Goal: Use online tool/utility: Utilize a website feature to perform a specific function

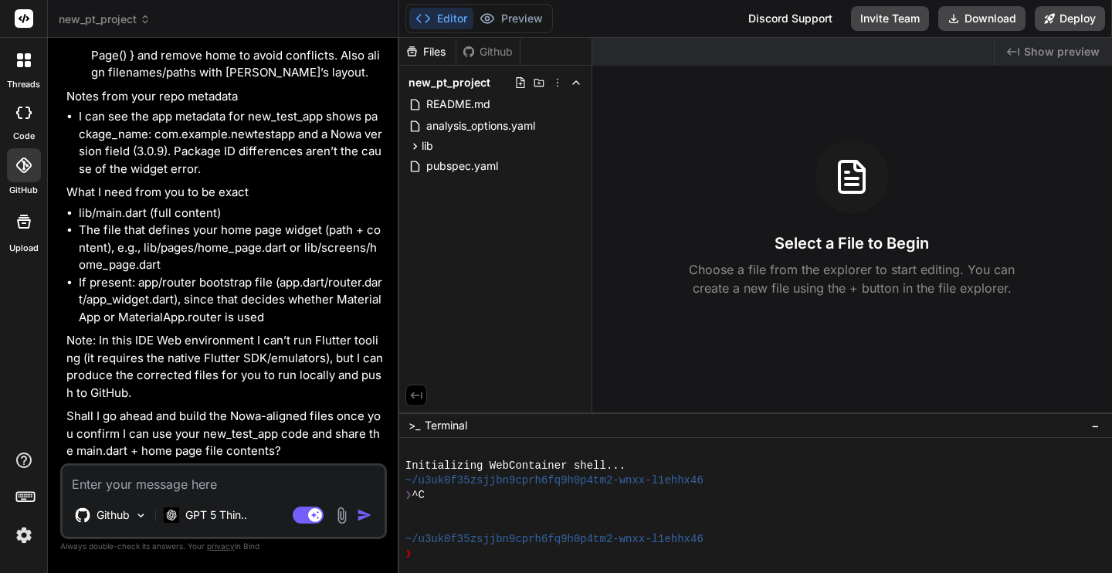
scroll to position [2491, 0]
click at [344, 523] on img at bounding box center [342, 516] width 18 height 18
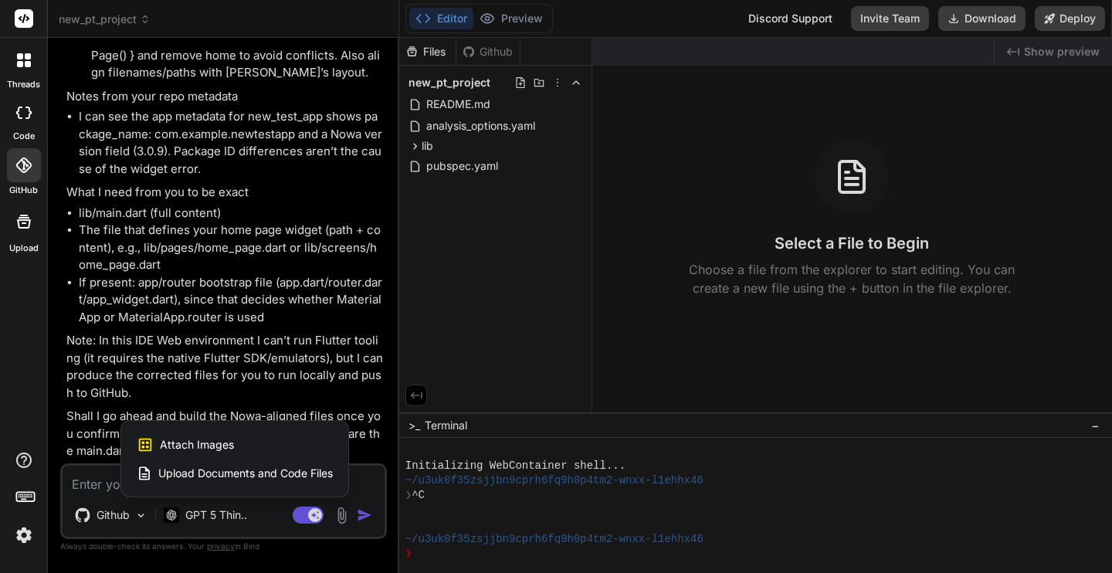
click at [269, 471] on span "Upload Documents and Code Files" at bounding box center [245, 473] width 175 height 15
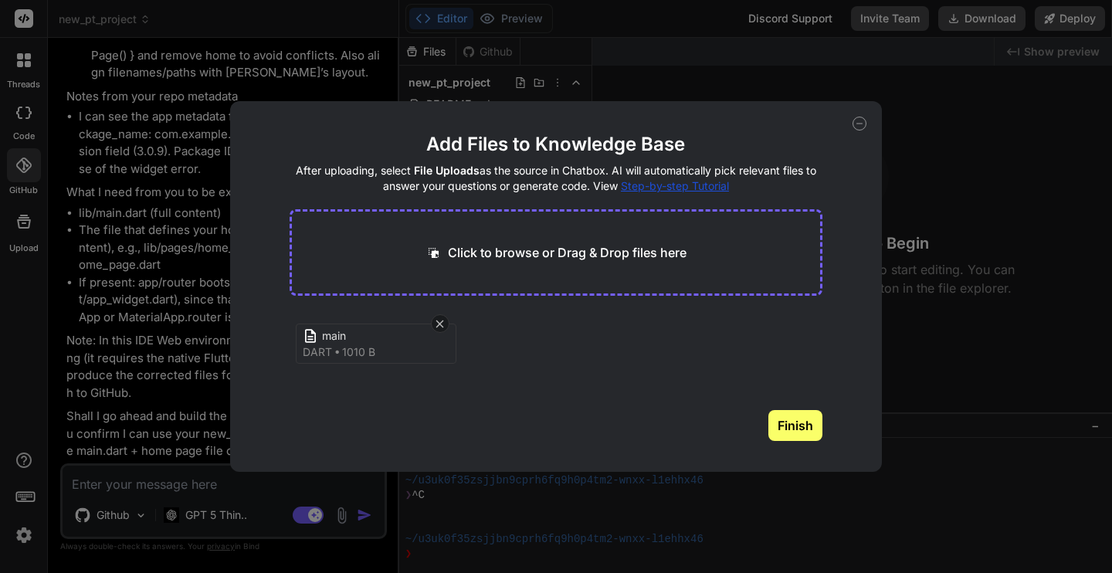
click at [806, 433] on button "Finish" at bounding box center [795, 425] width 54 height 31
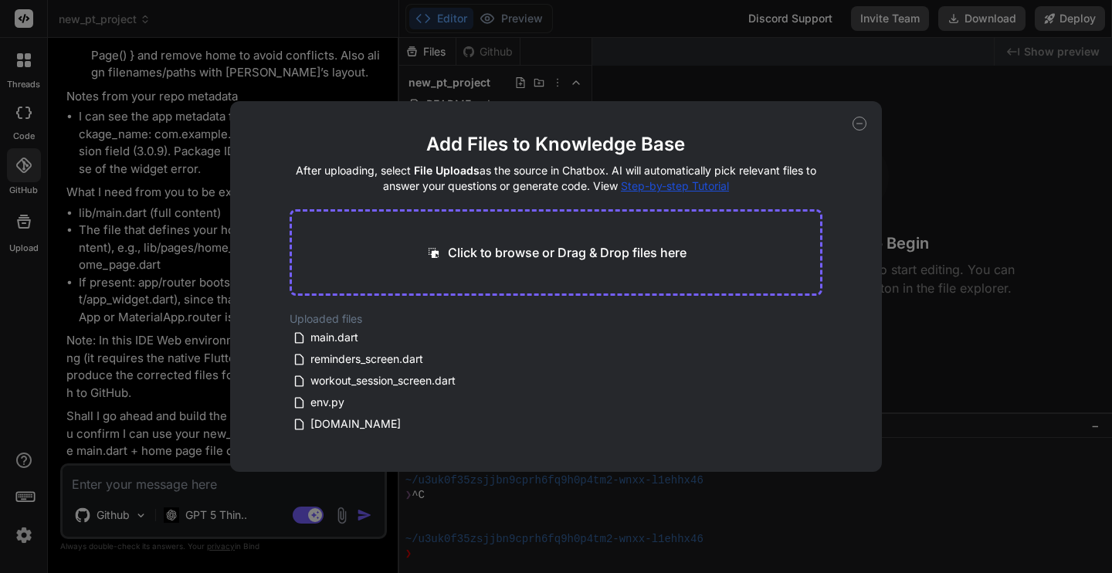
click at [860, 126] on icon at bounding box center [860, 124] width 14 height 14
type textarea "x"
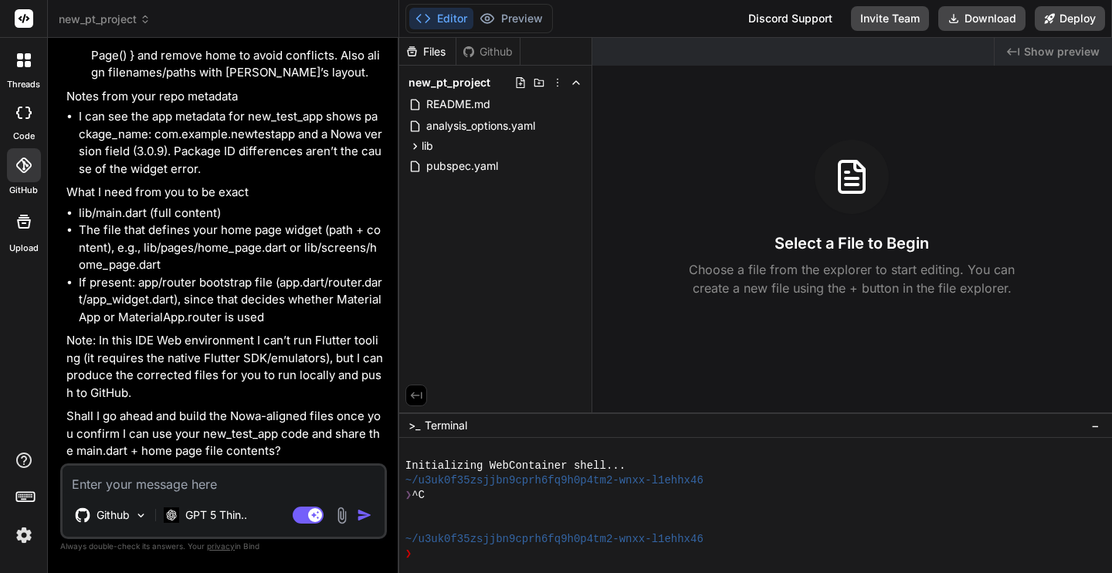
click at [131, 483] on textarea at bounding box center [224, 480] width 322 height 28
type textarea "I"
type textarea "x"
type textarea "I"
type textarea "x"
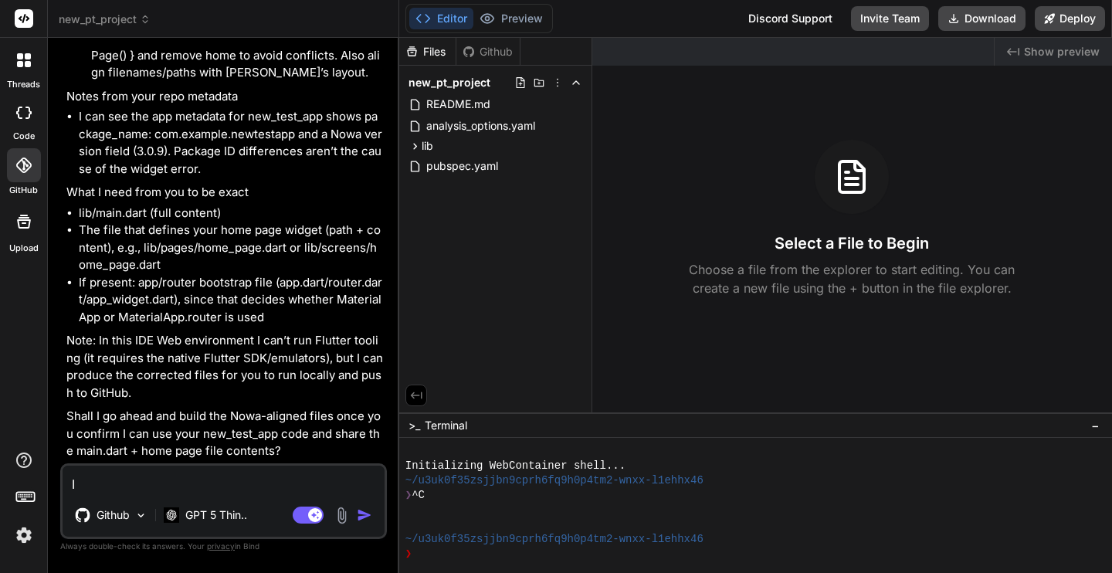
type textarea "I h"
type textarea "x"
type textarea "I ha"
type textarea "x"
type textarea "I hav"
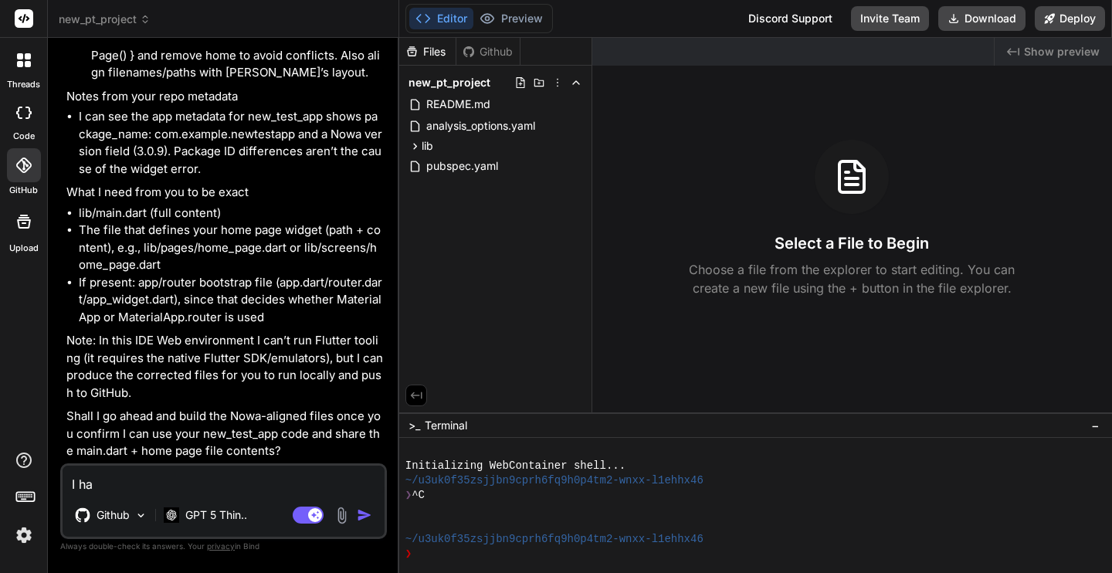
type textarea "x"
type textarea "I have"
type textarea "x"
type textarea "I have"
type textarea "x"
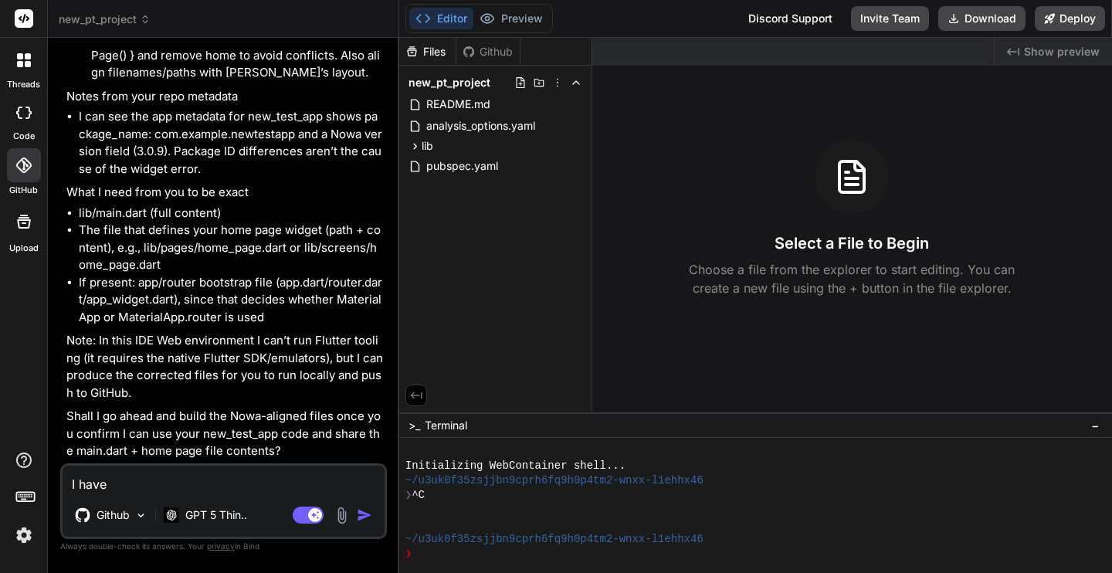
type textarea "I have p"
type textarea "x"
type textarea "I have pr"
type textarea "x"
type textarea "I have pro"
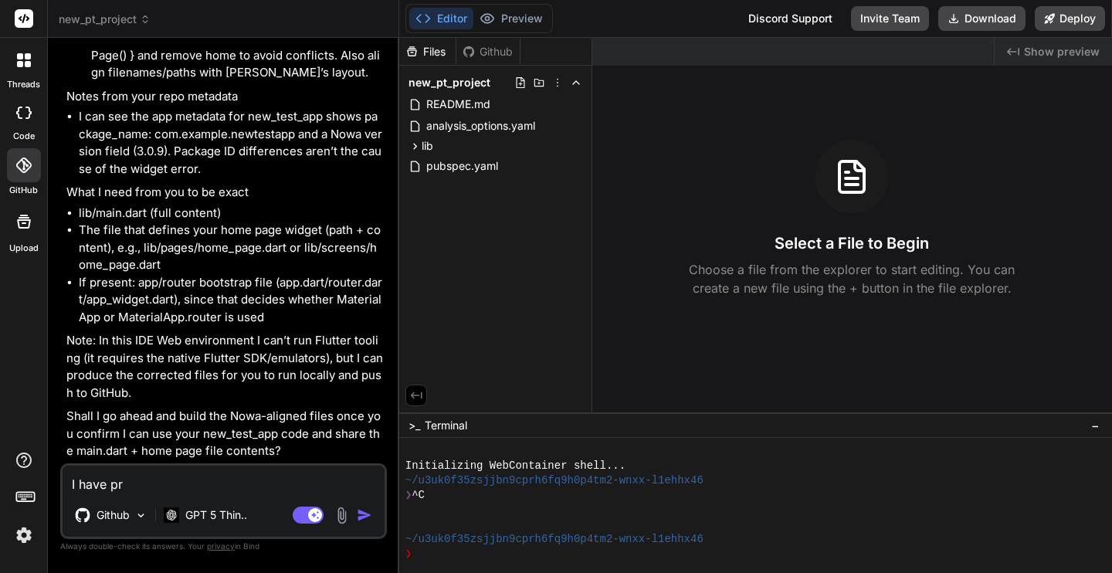
type textarea "x"
type textarea "I have prov"
type textarea "x"
type textarea "I have provi"
type textarea "x"
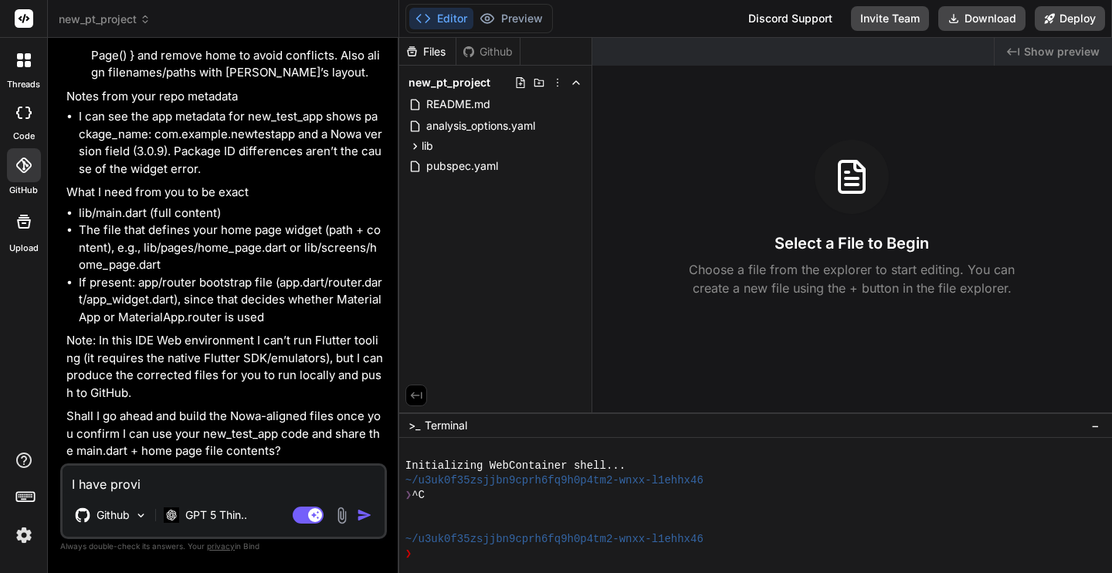
type textarea "I have provid"
type textarea "x"
type textarea "I have provide"
type textarea "x"
type textarea "I have provided"
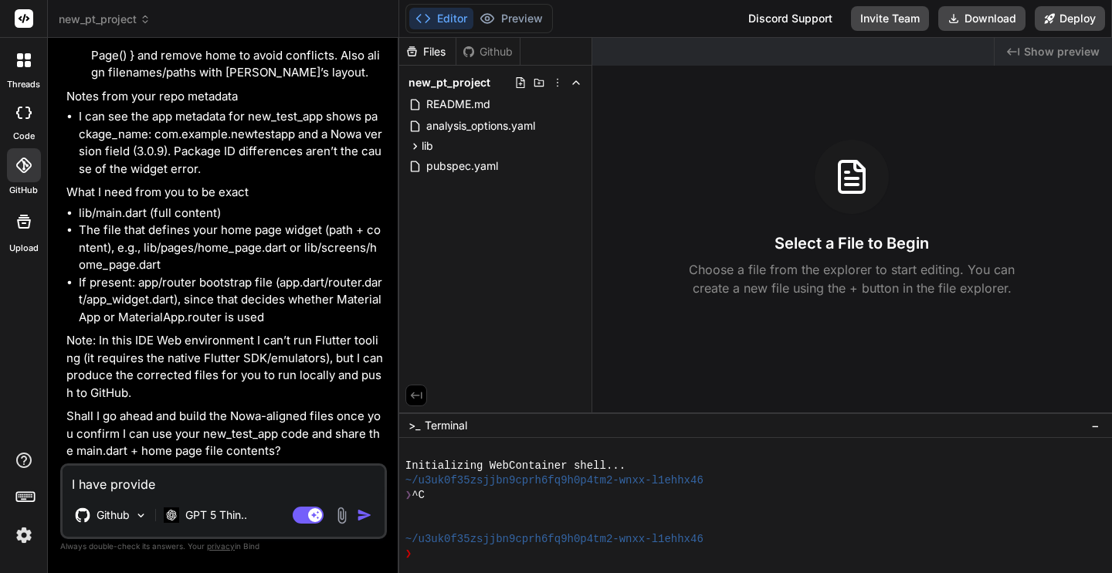
type textarea "x"
type textarea "I have provided"
type textarea "x"
type textarea "I have provided w"
type textarea "x"
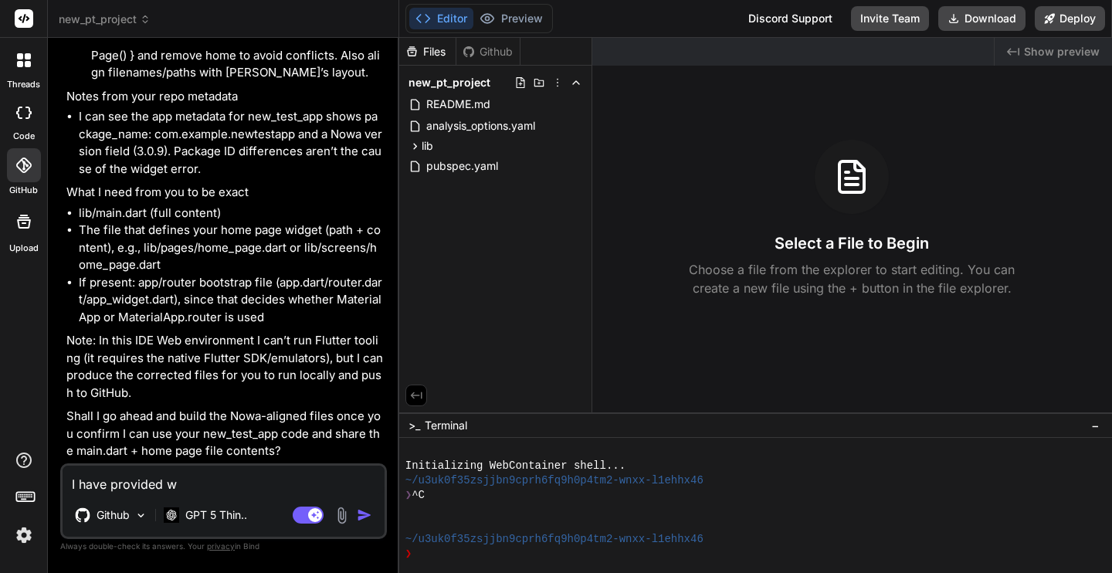
type textarea "I have provided wh"
type textarea "x"
type textarea "I have provided wha"
type textarea "x"
type textarea "I have provided what"
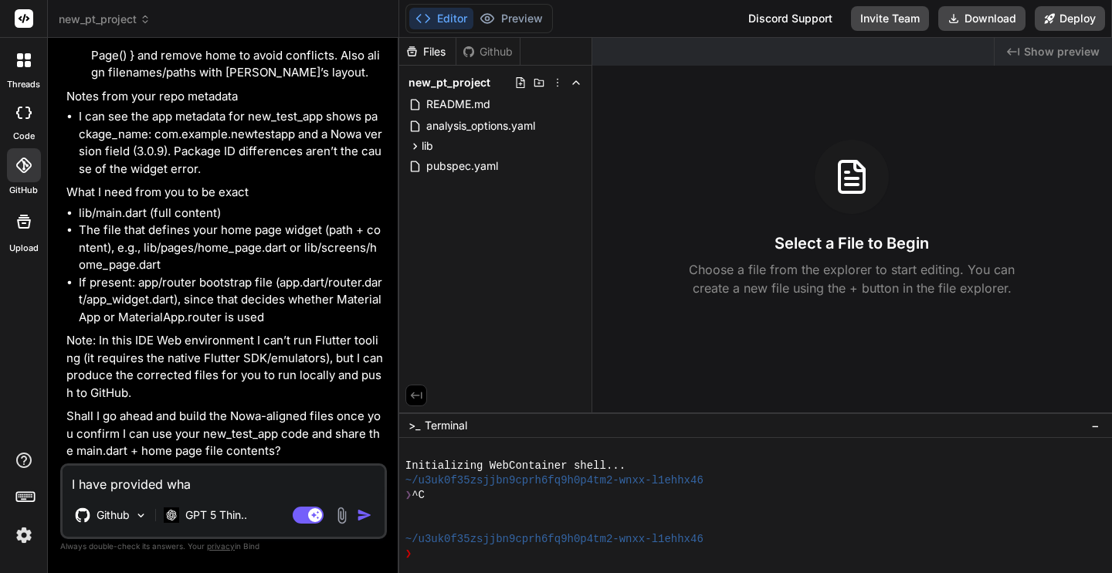
type textarea "x"
type textarea "I have provided what"
type textarea "x"
type textarea "I have provided what y"
type textarea "x"
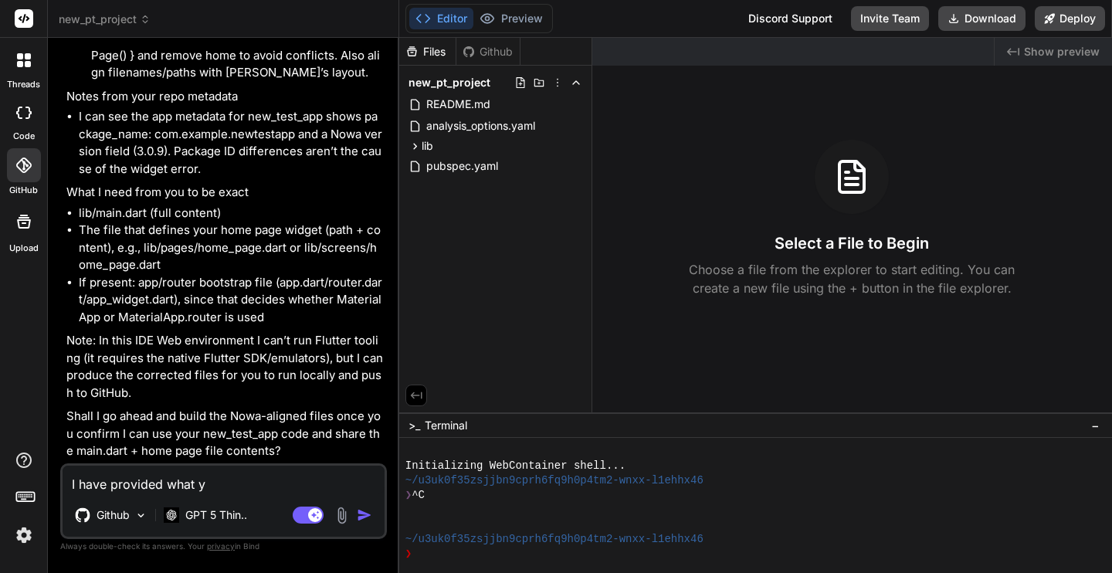
type textarea "I have provided what yo"
type textarea "x"
type textarea "I have provided what you"
type textarea "x"
type textarea "I have provided what you"
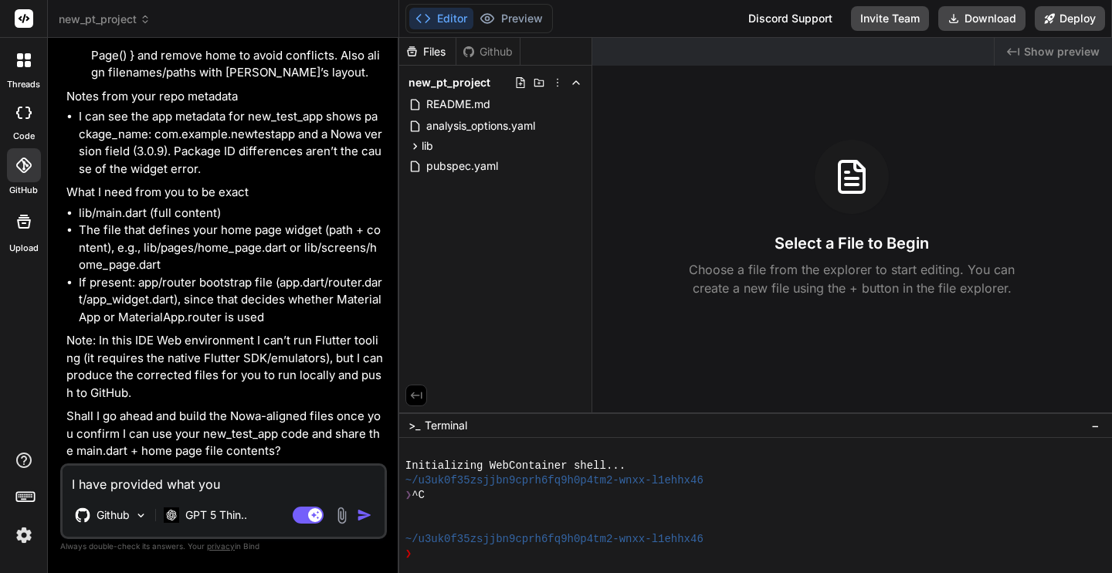
type textarea "x"
type textarea "I have provided what you r"
type textarea "x"
type textarea "I have provided what you re"
type textarea "x"
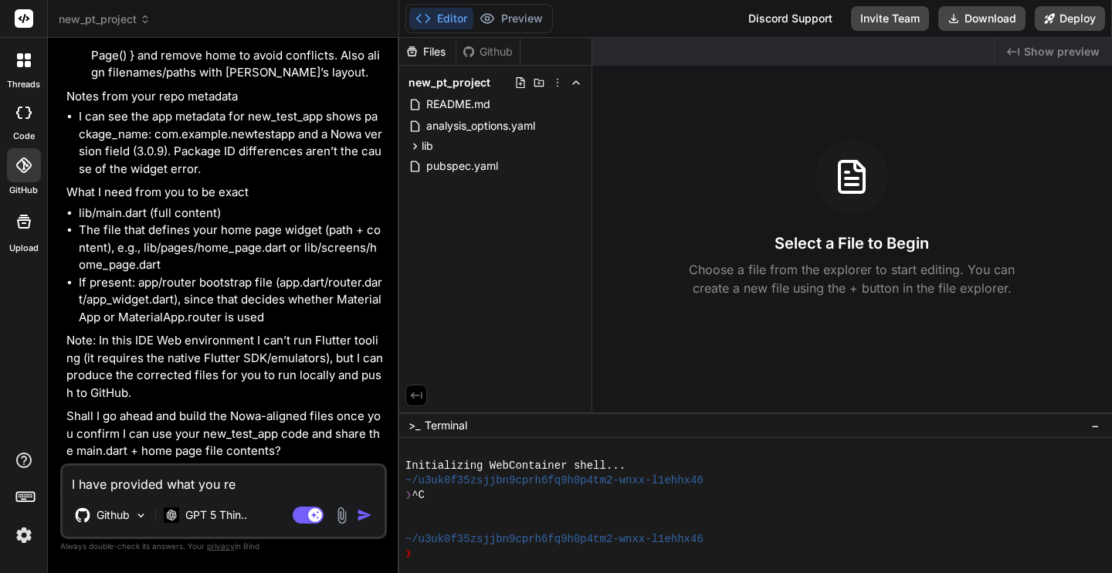
type textarea "I have provided what you req"
type textarea "x"
type textarea "I have provided what you requ"
type textarea "x"
type textarea "I have provided what you reque"
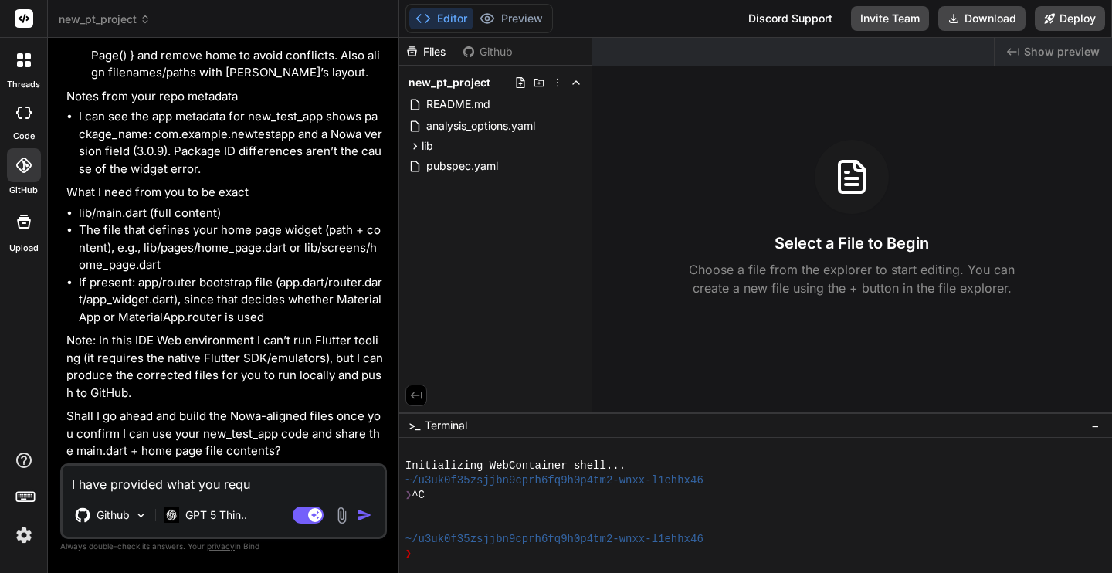
type textarea "x"
type textarea "I have provided what you reques"
type textarea "x"
type textarea "I have provided what you request"
type textarea "x"
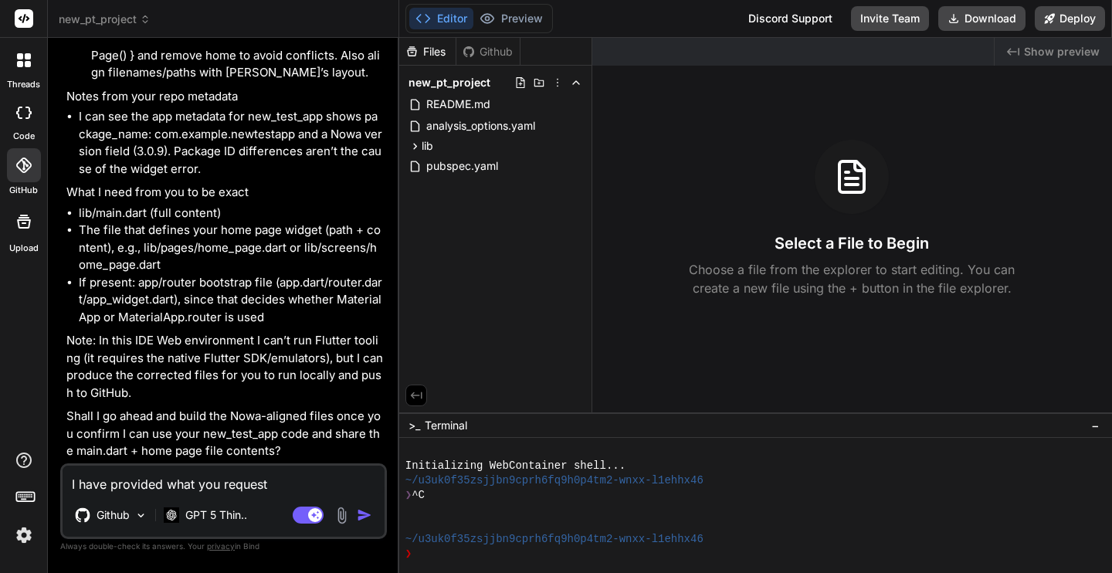
type textarea "I have provided what you requeste"
type textarea "x"
type textarea "I have provided what you requested"
type textarea "x"
type textarea "I have provided what you requested:"
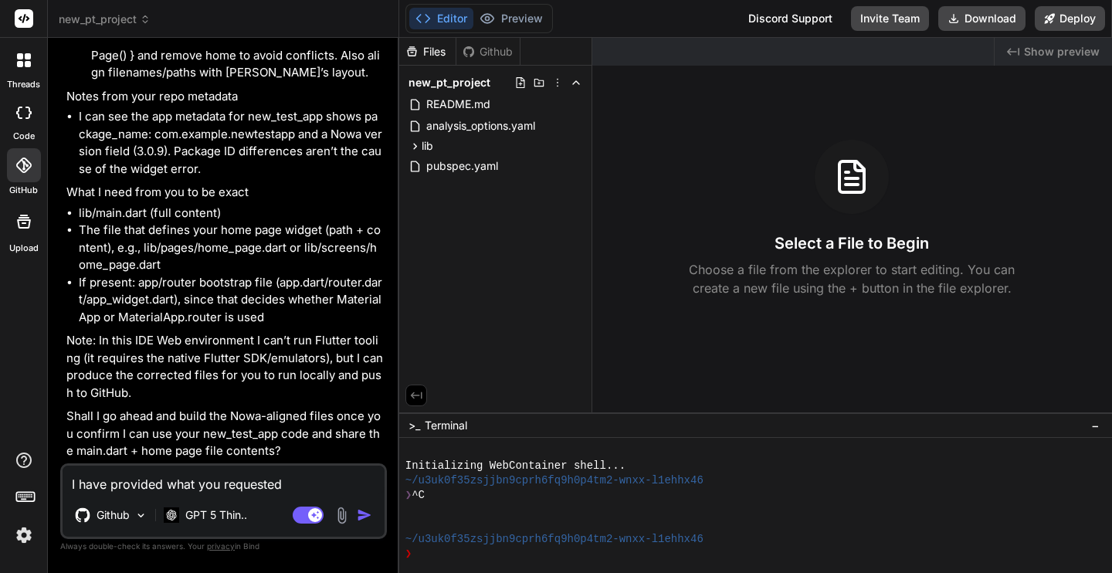
type textarea "x"
type textarea "I have provided what you requested:"
type textarea "x"
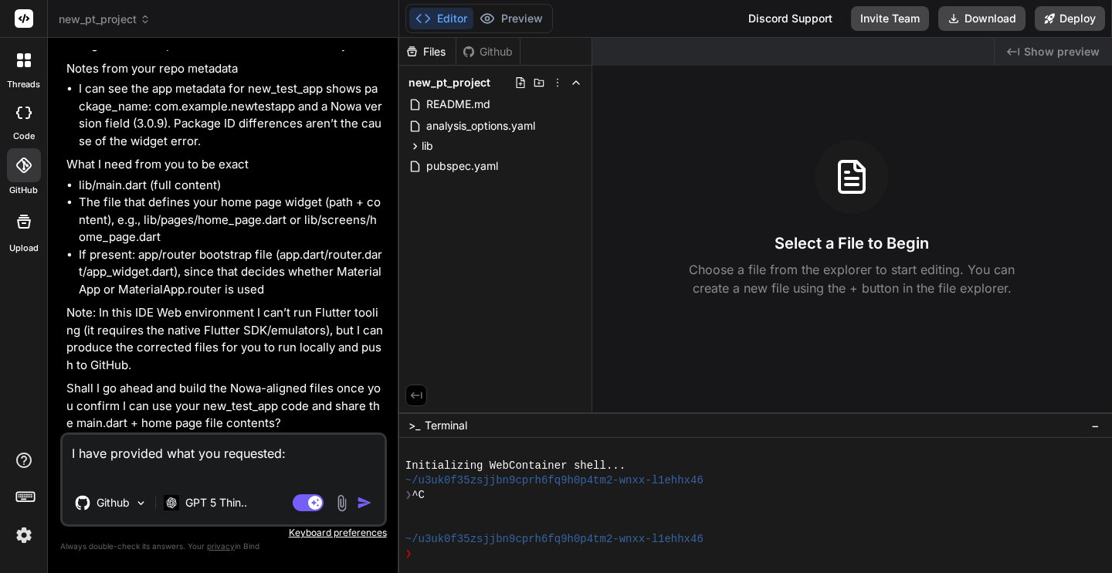
type textarea "I have provided what you requested: 1"
type textarea "x"
type textarea "I have provided what you requested: 1."
type textarea "x"
type textarea "I have provided what you requested: 1."
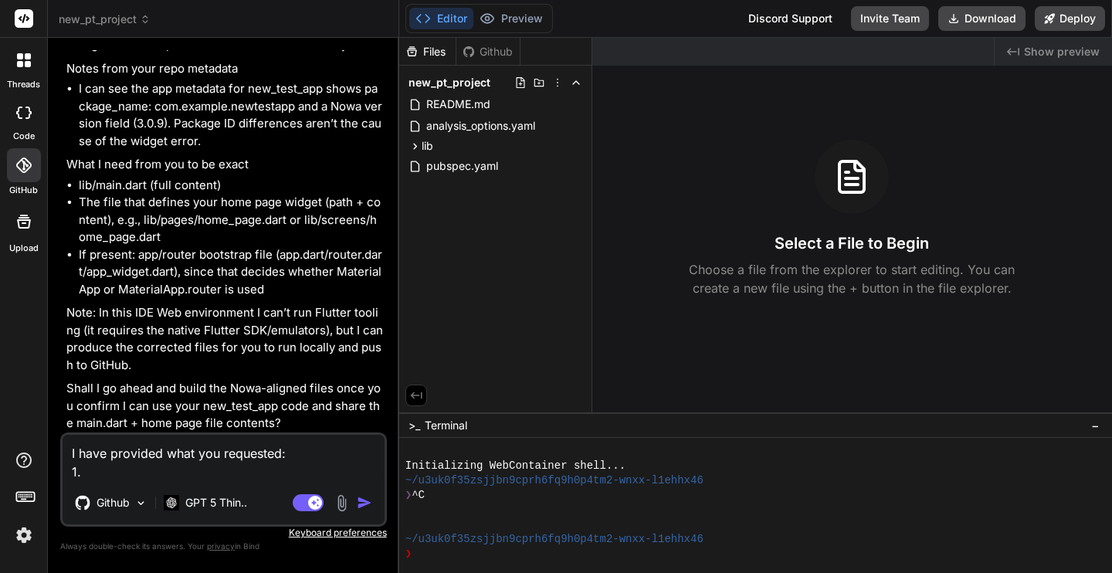
type textarea "x"
type textarea "I have provided what you requested: 1. t"
type textarea "x"
type textarea "I have provided what you requested: 1. th"
type textarea "x"
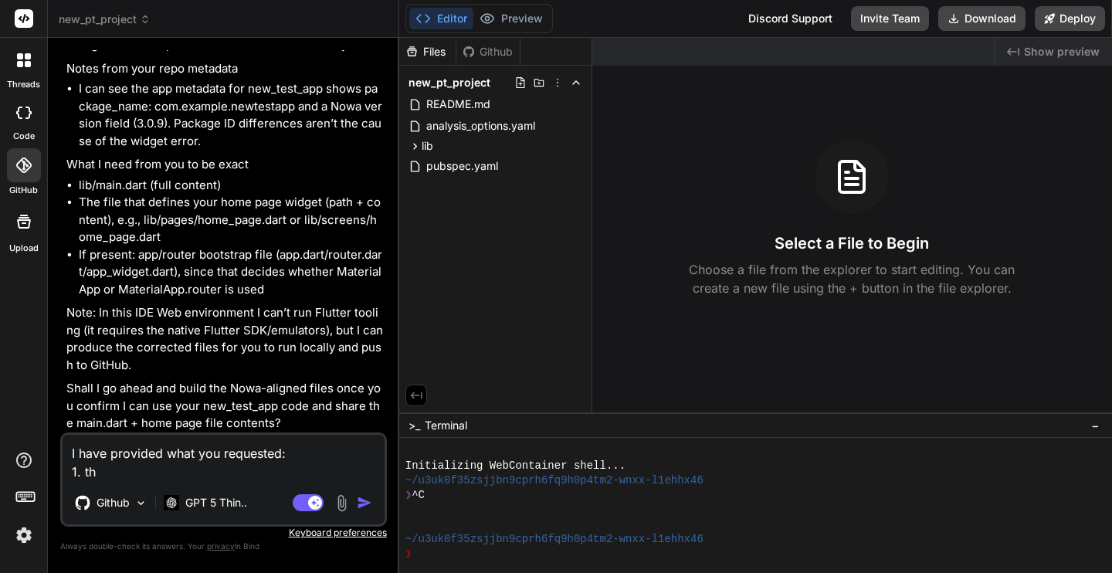
type textarea "I have provided what you requested: 1. the"
type textarea "x"
type textarea "I have provided what you requested: 1. the"
type textarea "x"
type textarea "I have provided what you requested: 1. the f"
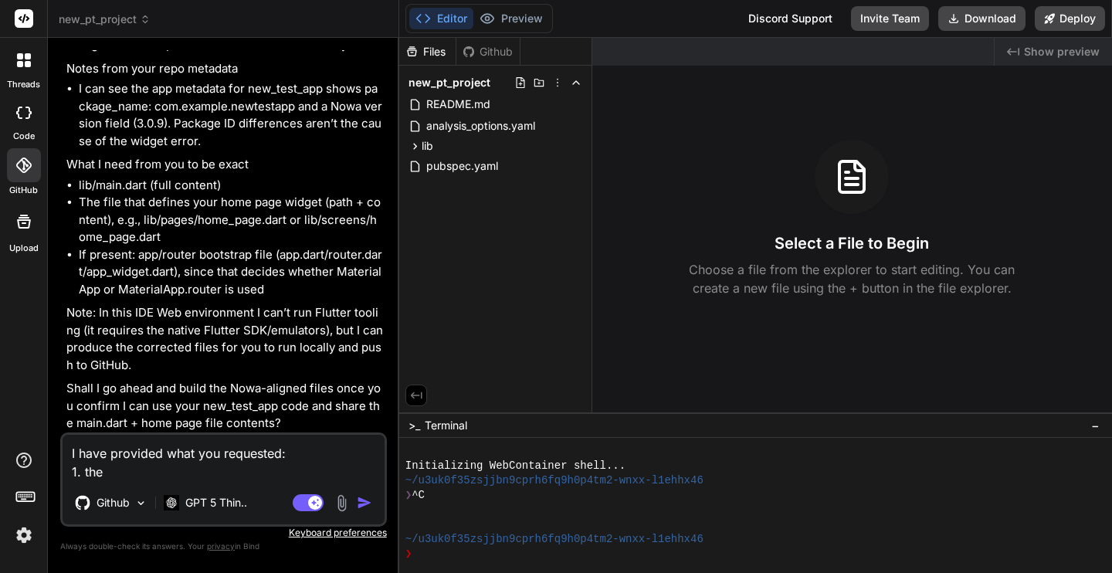
type textarea "x"
type textarea "I have provided what you requested: 1. the fi"
type textarea "x"
type textarea "I have provided what you requested: 1. the fil"
type textarea "x"
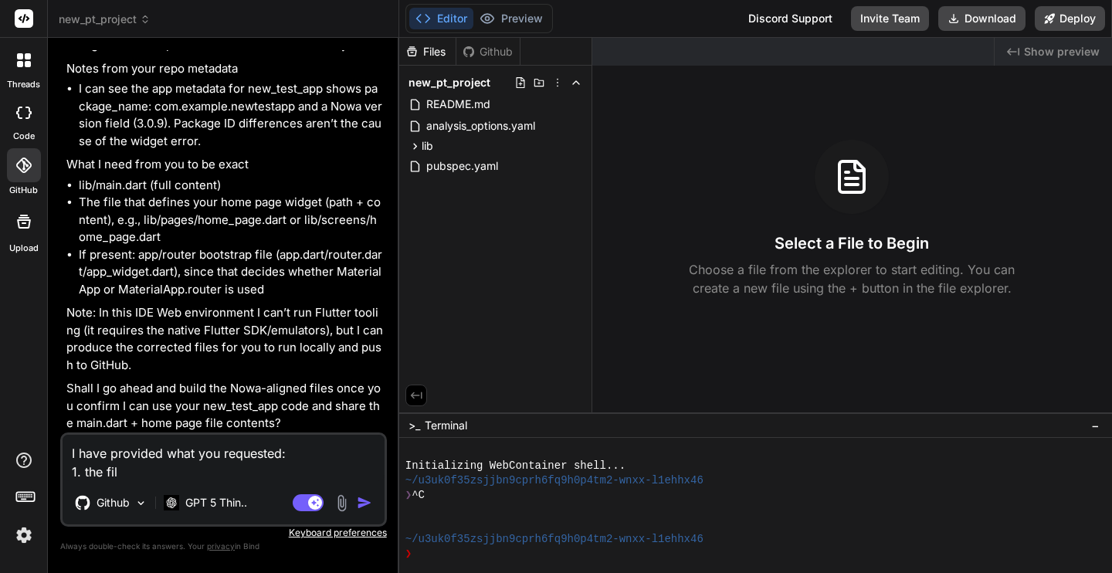
type textarea "I have provided what you requested: 1. the file"
type textarea "x"
type textarea "I have provided what you requested: 1. the file"
type textarea "x"
type textarea "I have provided what you requested: 1. the file `"
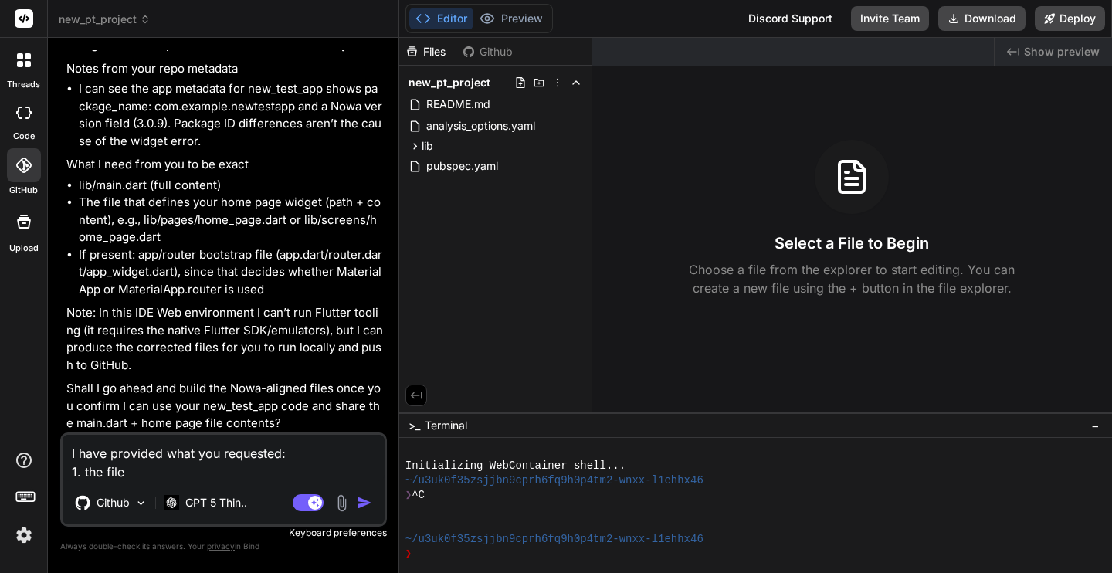
type textarea "x"
type textarea "I have provided what you requested: 1. the file `m"
type textarea "x"
type textarea "I have provided what you requested: 1. the file `ma"
type textarea "x"
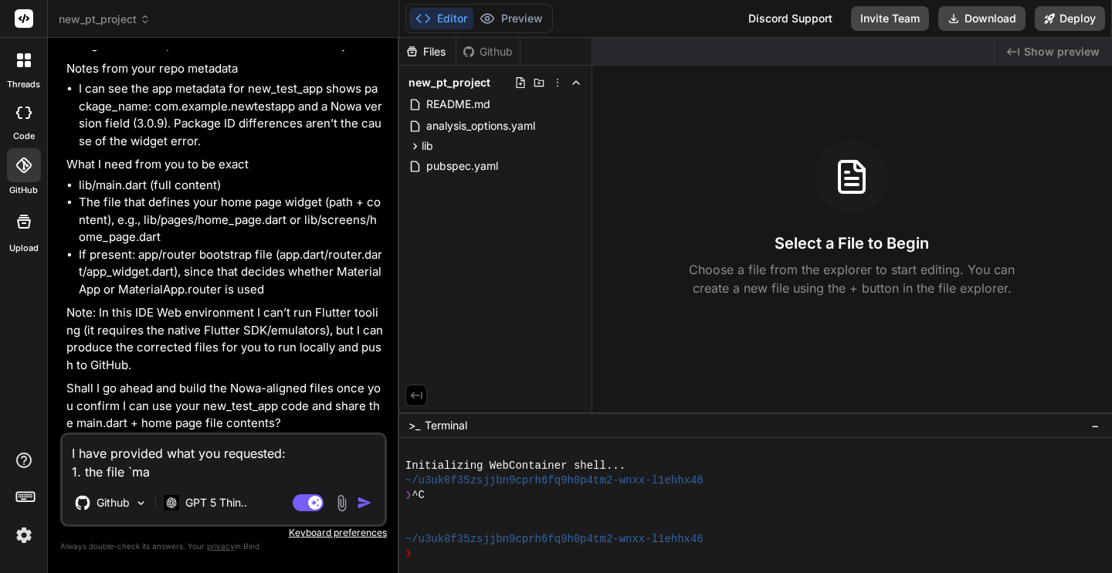
type textarea "I have provided what you requested: 1. the file `mai"
type textarea "x"
type textarea "I have provided what you requested: 1. the file `main"
type textarea "x"
type textarea "I have provided what you requested: 1. the file `main."
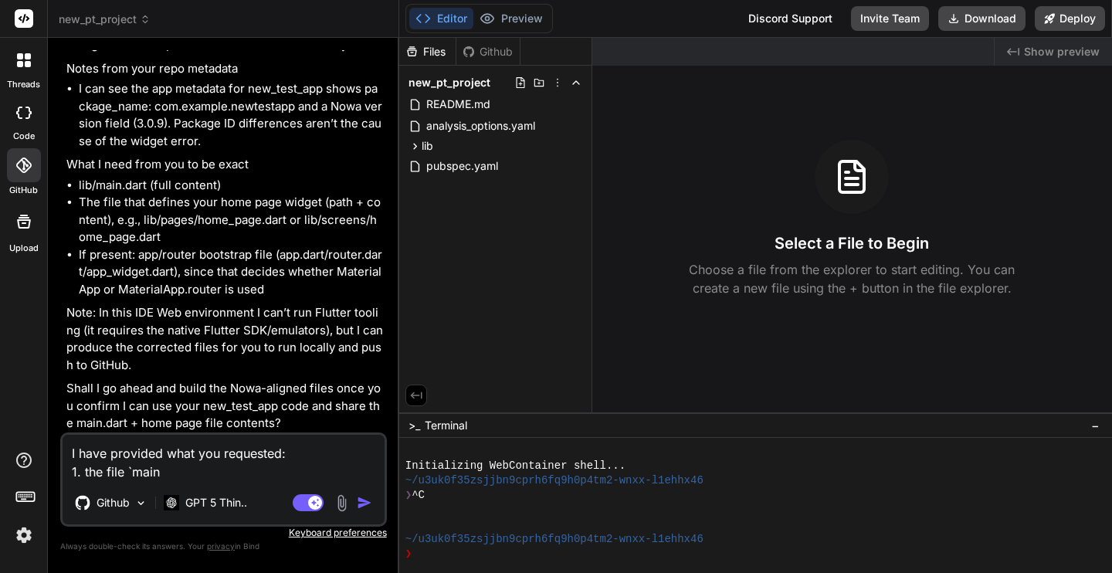
type textarea "x"
type textarea "I have provided what you requested: 1. the file `main.d"
type textarea "x"
type textarea "I have provided what you requested: 1. the file `main.da"
type textarea "x"
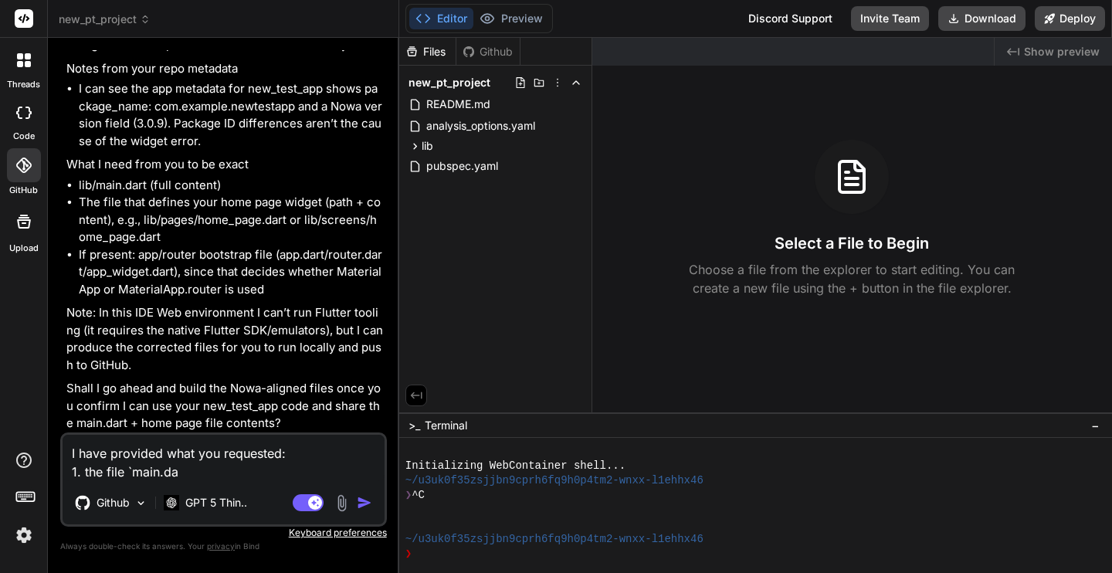
type textarea "I have provided what you requested: 1. the file `main.dar"
type textarea "x"
type textarea "I have provided what you requested: 1. the file `main.dart"
type textarea "x"
type textarea "I have provided what you requested: 1. the file `main.dart`"
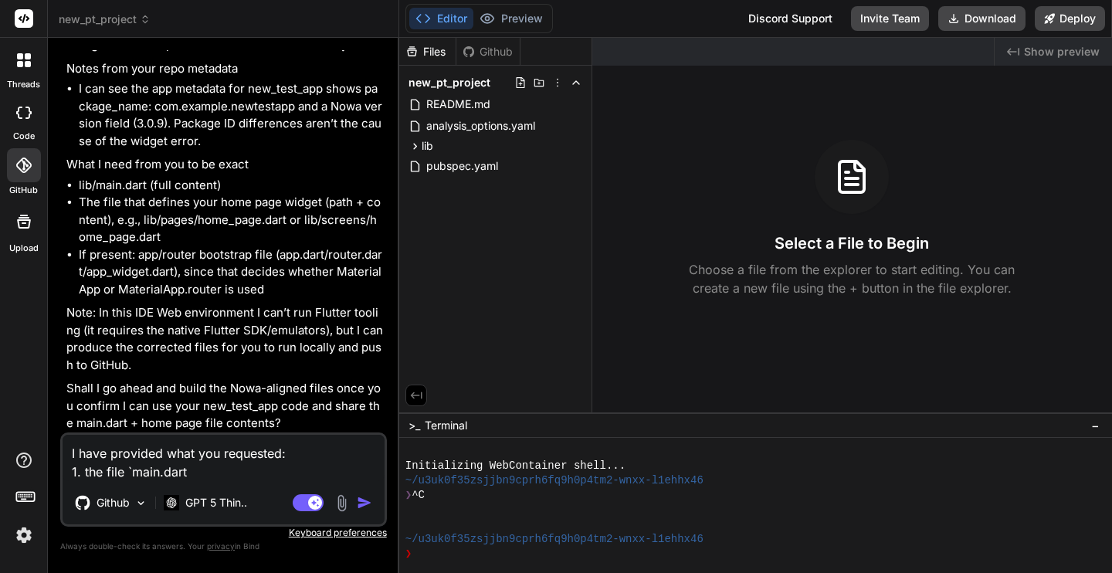
type textarea "x"
type textarea "I have provided what you requested: 1. the file `main.dart`"
type textarea "x"
type textarea "I have provided what you requested: 1. the file `main.dart` i"
type textarea "x"
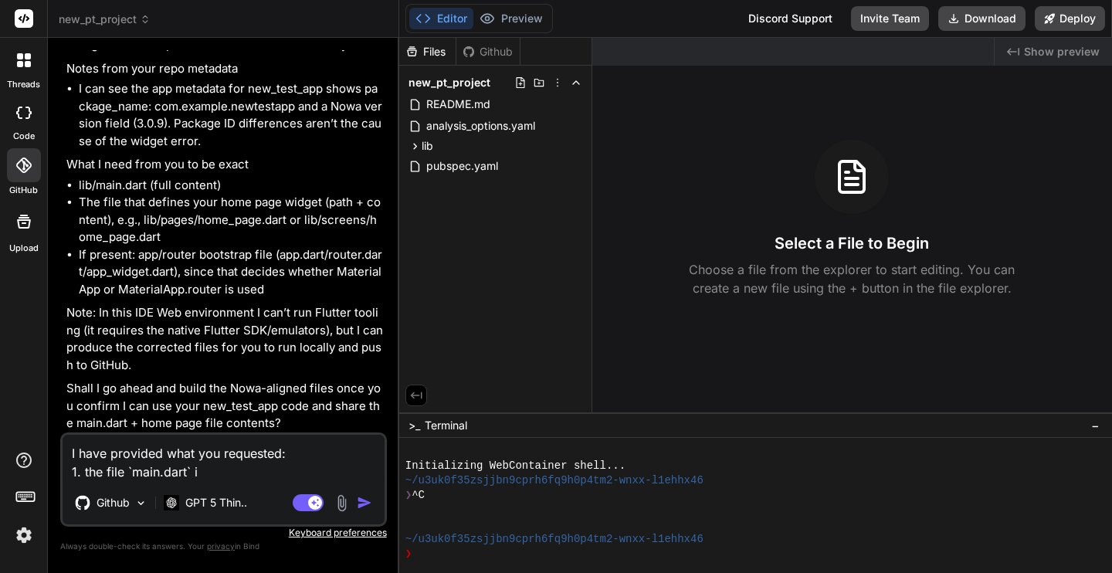
type textarea "I have provided what you requested: 1. the file `main.dart` is"
type textarea "x"
type textarea "I have provided what you requested: 1. the file `main.dart` is"
type textarea "x"
type textarea "I have provided what you requested: 1. the file `main.dart` is u"
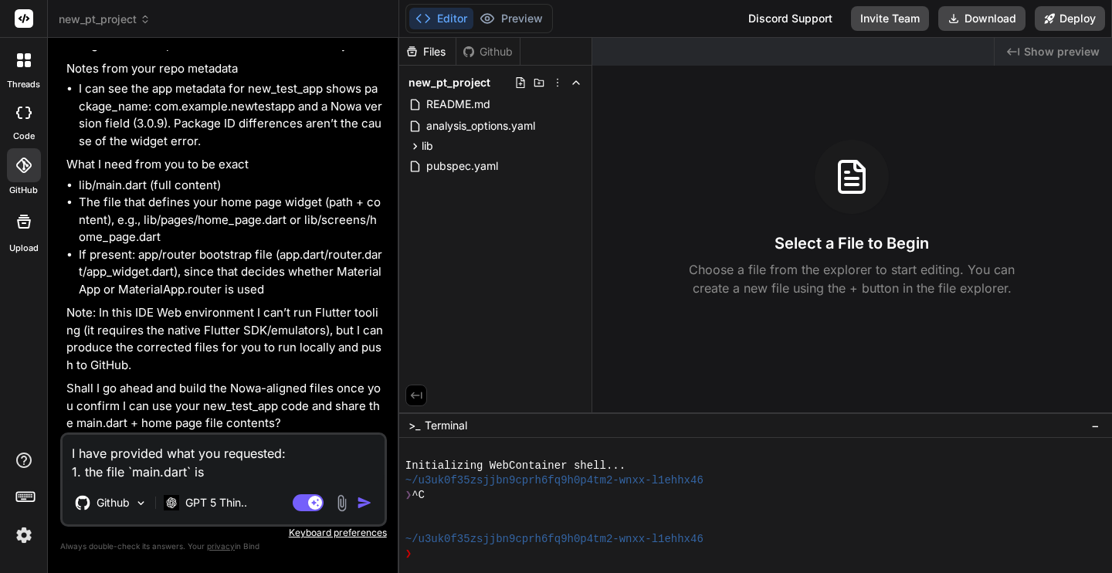
type textarea "x"
type textarea "I have provided what you requested: 1. the file `main.dart` is up"
type textarea "x"
type textarea "I have provided what you requested: 1. the file `main.dart` is upl"
type textarea "x"
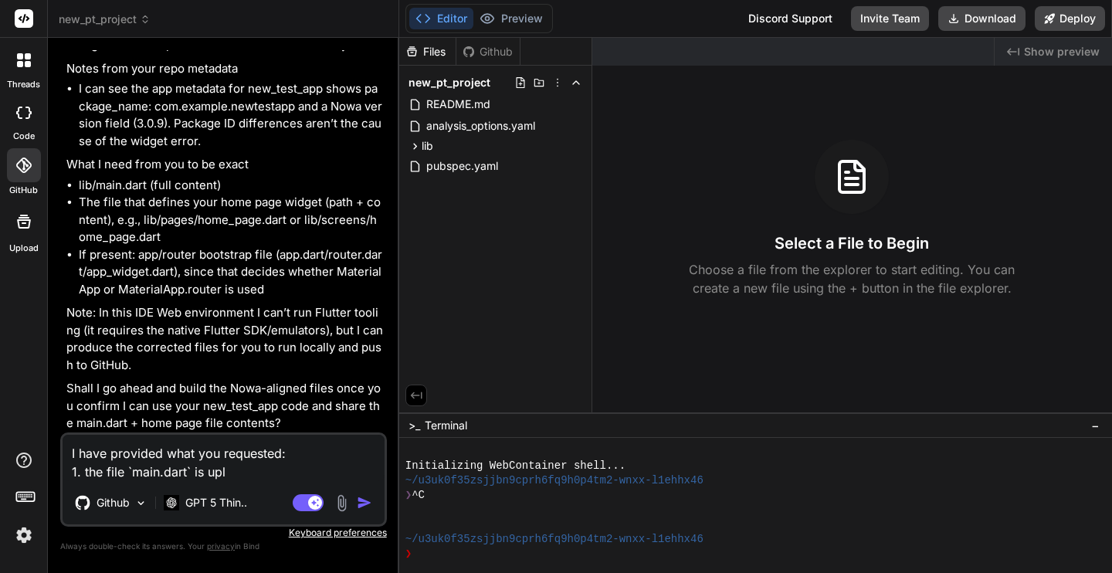
type textarea "I have provided what you requested: 1. the file `main.dart` is uplo"
type textarea "x"
type textarea "I have provided what you requested: 1. the file `main.dart` is uploa"
type textarea "x"
type textarea "I have provided what you requested: 1. the file `main.dart` is upload"
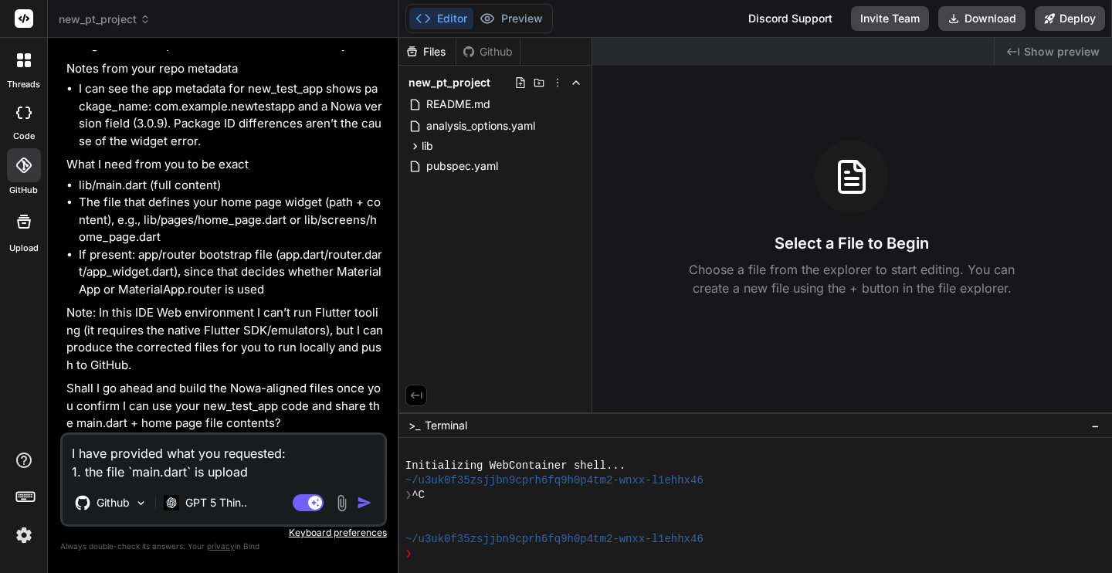
type textarea "x"
type textarea "I have provided what you requested: 1. the file `main.dart` is uploade"
type textarea "x"
type textarea "I have provided what you requested: 1. the file `main.dart` is uploaded"
type textarea "x"
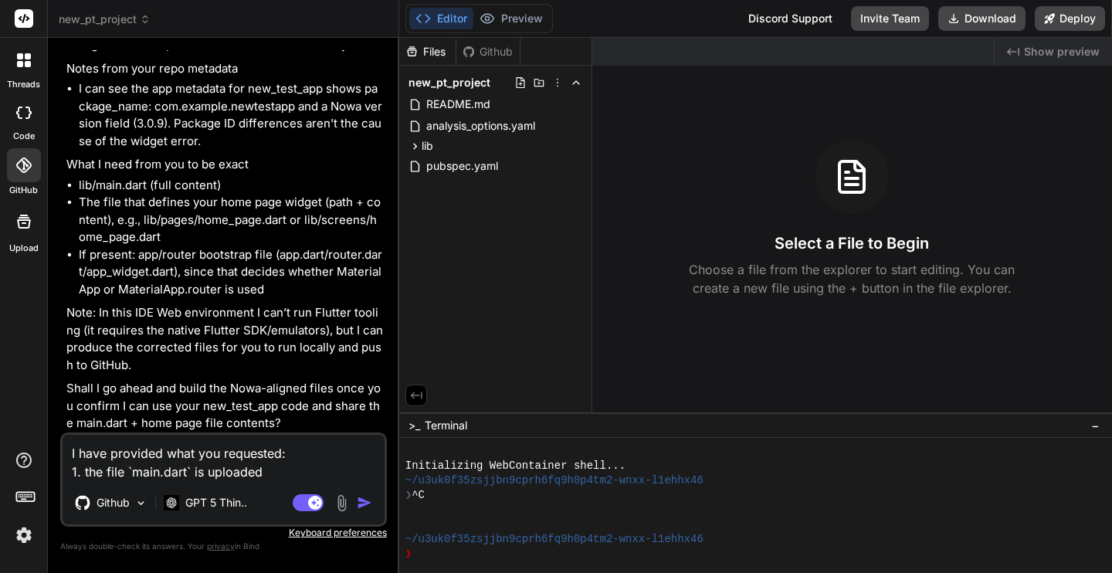
type textarea "I have provided what you requested: 1. the file `main.dart` is uploaded"
type textarea "x"
type textarea "I have provided what you requested: 1. the file `main.dart` is uploaded f"
type textarea "x"
type textarea "I have provided what you requested: 1. the file `main.dart` is uploaded fo"
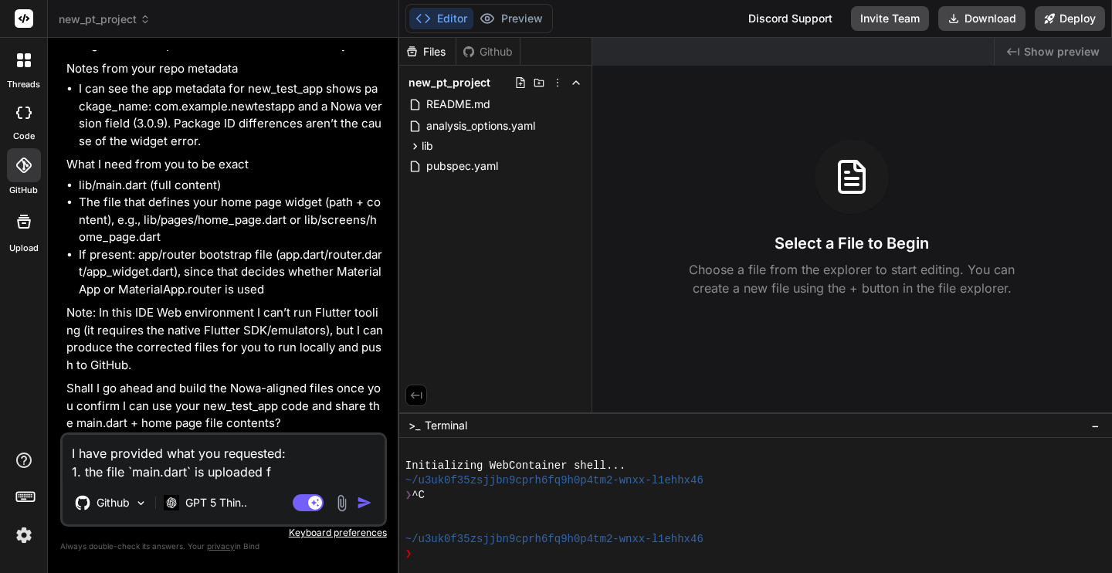
type textarea "x"
type textarea "I have provided what you requested: 1. the file `main.dart` is uploaded for"
type textarea "x"
type textarea "I have provided what you requested: 1. the file `main.dart` is uploaded for"
type textarea "x"
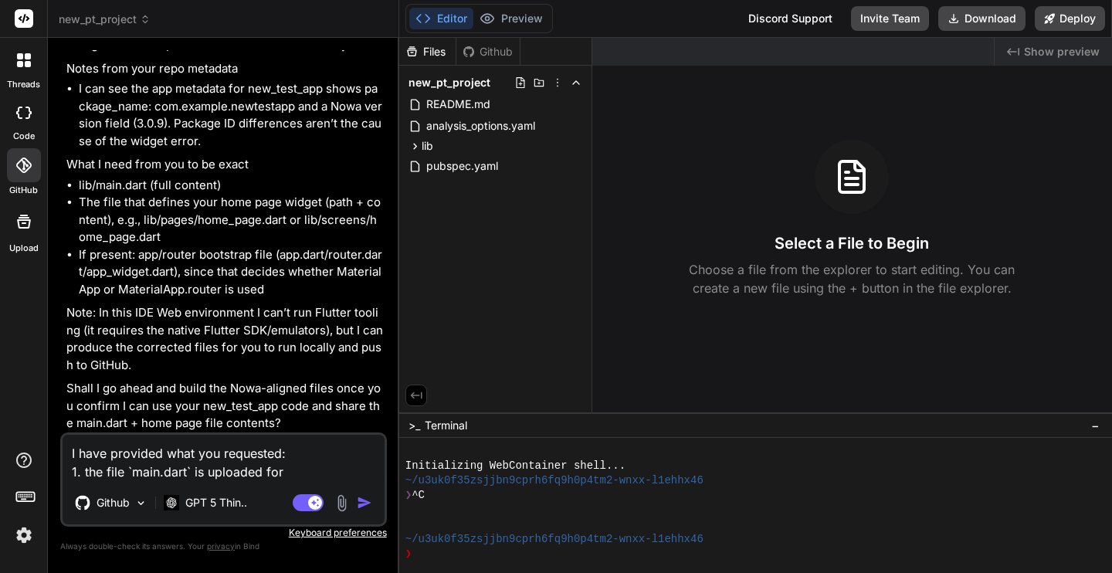
type textarea "I have provided what you requested: 1. the file `main.dart` is uploaded for y"
type textarea "x"
type textarea "I have provided what you requested: 1. the file `main.dart` is uploaded for yo"
type textarea "x"
type textarea "I have provided what you requested: 1. the file `main.dart` is uploaded for you"
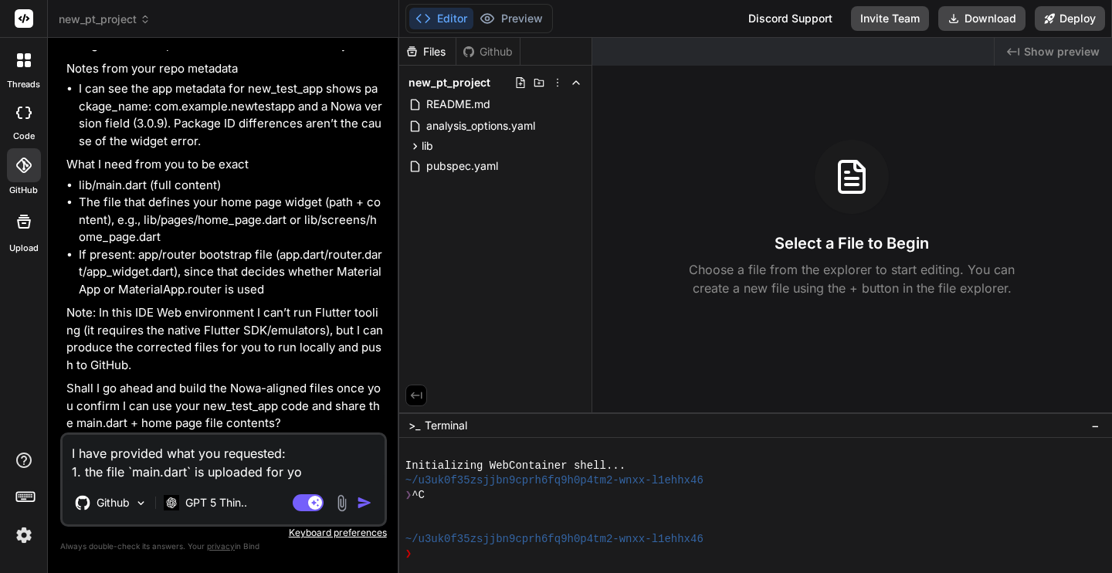
type textarea "x"
type textarea "I have provided what you requested: 1. the file `main.dart` is uploaded for you."
type textarea "x"
type textarea "I have provided what you requested: 1. the file `main.dart` is uploaded for you."
type textarea "x"
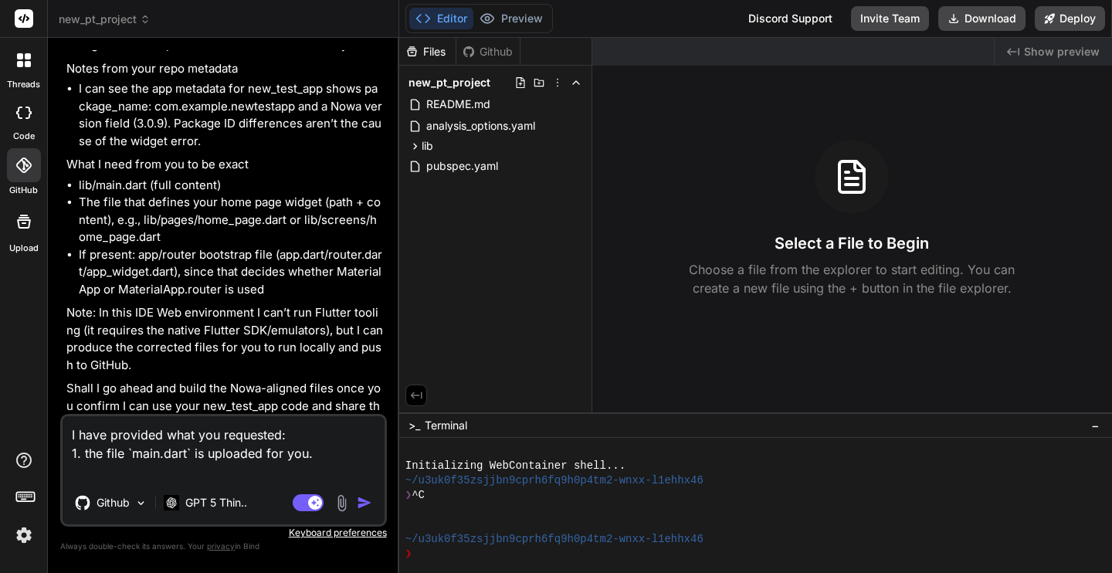
type textarea "I have provided what you requested: 1. the file `main.dart` is uploaded for you…"
type textarea "x"
type textarea "I have provided what you requested: 1. the file `main.dart` is uploaded for you…"
type textarea "x"
type textarea "I have provided what you requested: 1. the file `main.dart` is uploaded for you…"
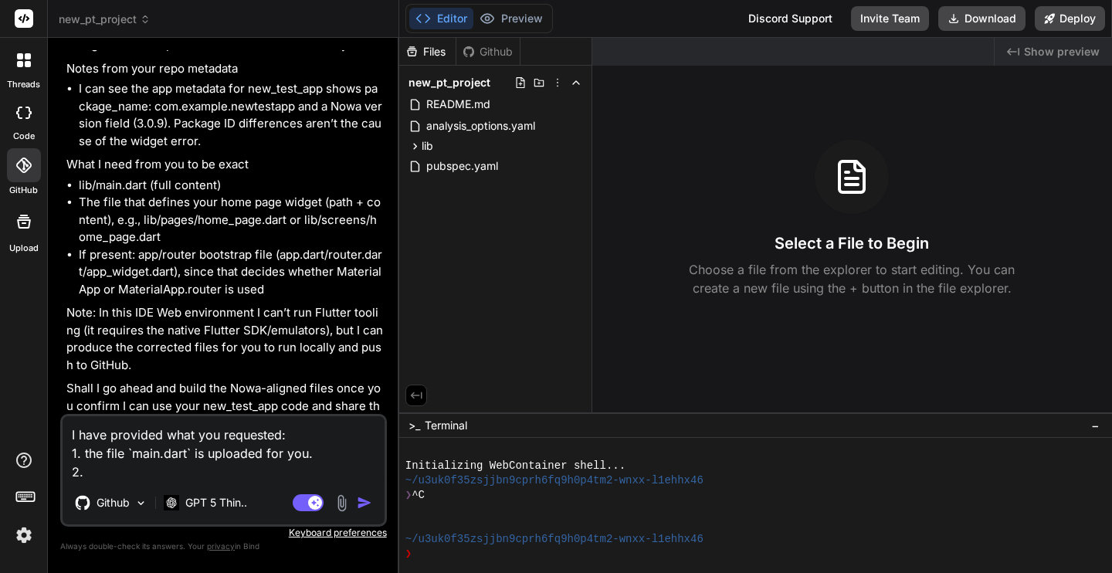
type textarea "x"
type textarea "I have provided what you requested: 1. the file `main.dart` is uploaded for you…"
type textarea "x"
type textarea "I have provided what you requested: 1. the file `main.dart` is uploaded for you…"
type textarea "x"
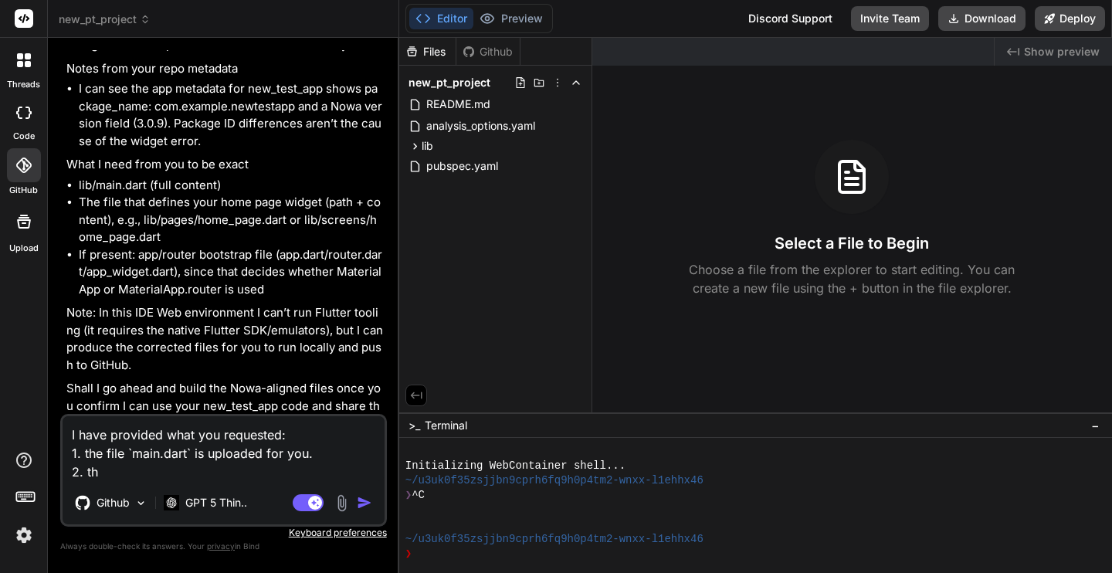
type textarea "I have provided what you requested: 1. the file `main.dart` is uploaded for you…"
type textarea "x"
type textarea "I have provided what you requested: 1. the file `main.dart` is uploaded for you…"
type textarea "x"
type textarea "I have provided what you requested: 1. the file `main.dart` is uploaded for you…"
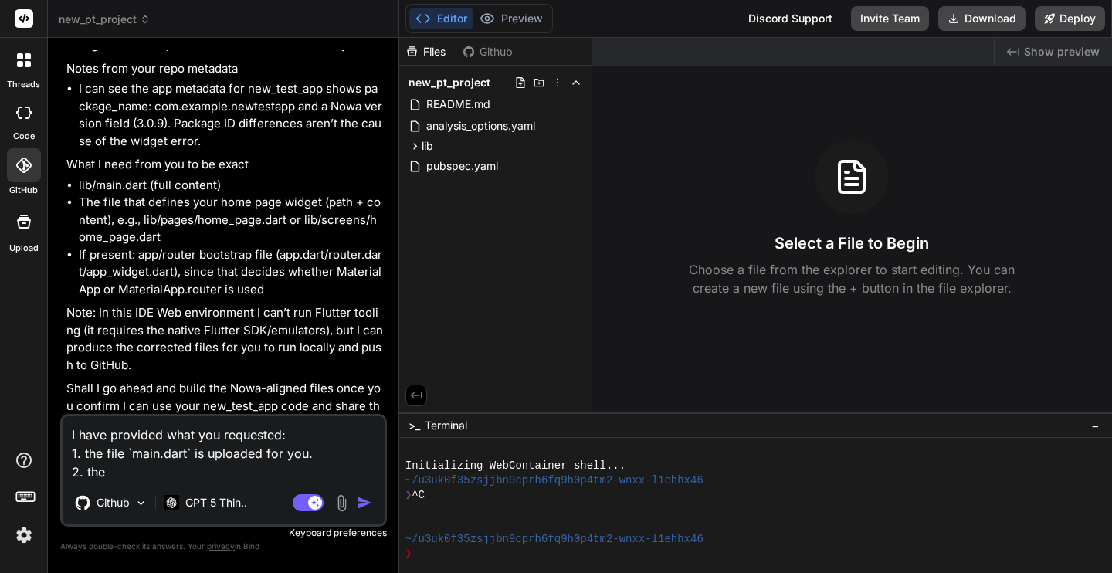
type textarea "x"
type textarea "I have provided what you requested: 1. the file `main.dart` is uploaded for you…"
type textarea "x"
type textarea "I have provided what you requested: 1. the file `main.dart` is uploaded for you…"
type textarea "x"
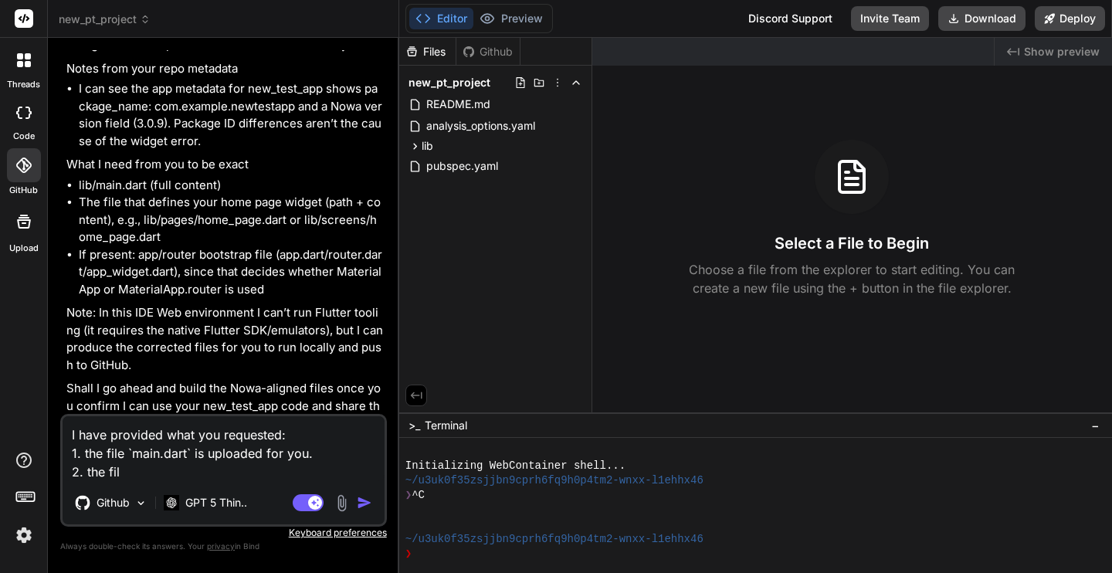
type textarea "I have provided what you requested: 1. the file `main.dart` is uploaded for you…"
type textarea "x"
type textarea "I have provided what you requested: 1. the file `main.dart` is uploaded for you…"
type textarea "x"
type textarea "I have provided what you requested: 1. the file `main.dart` is uploaded for you…"
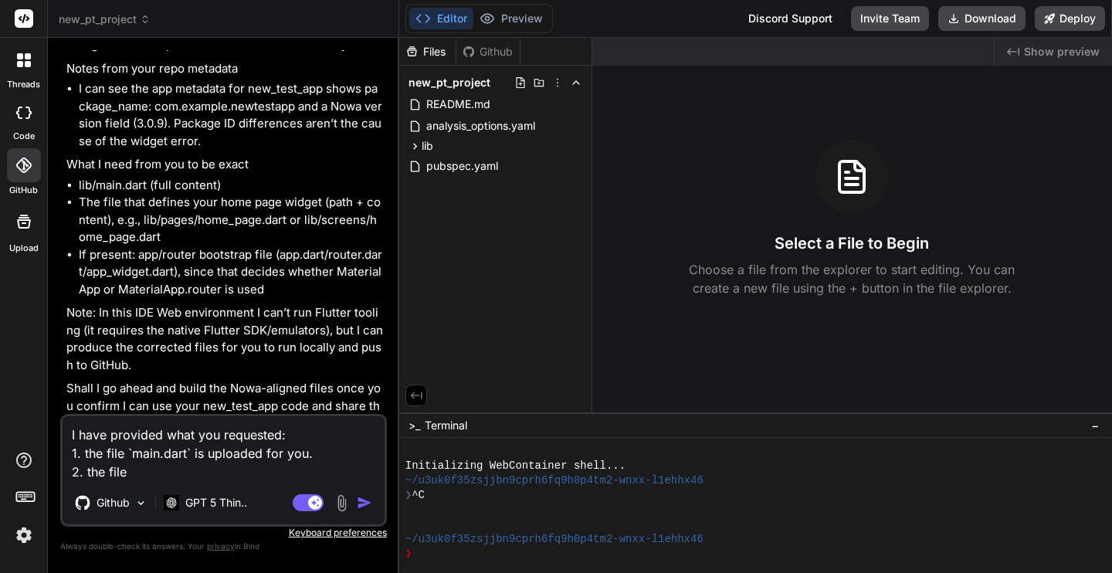
type textarea "x"
type textarea "I have provided what you requested: 1. the file `main.dart` is uploaded for you…"
type textarea "x"
type textarea "I have provided what you requested: 1. the file `main.dart` is uploaded for you…"
type textarea "x"
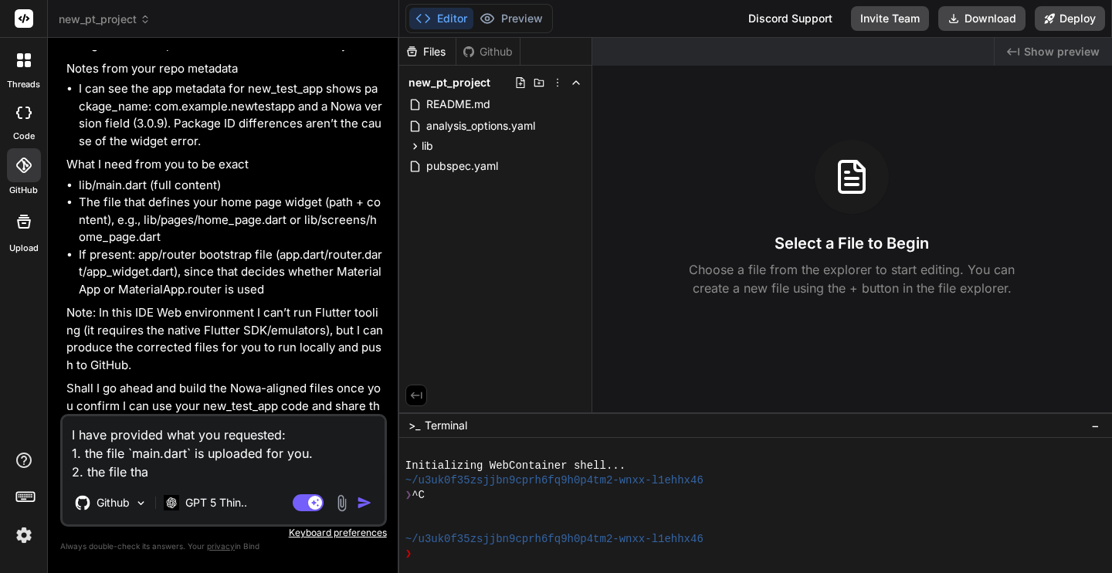
type textarea "I have provided what you requested: 1. the file `main.dart` is uploaded for you…"
type textarea "x"
type textarea "I have provided what you requested: 1. the file `main.dart` is uploaded for you…"
type textarea "x"
type textarea "I have provided what you requested: 1. the file `main.dart` is uploaded for you…"
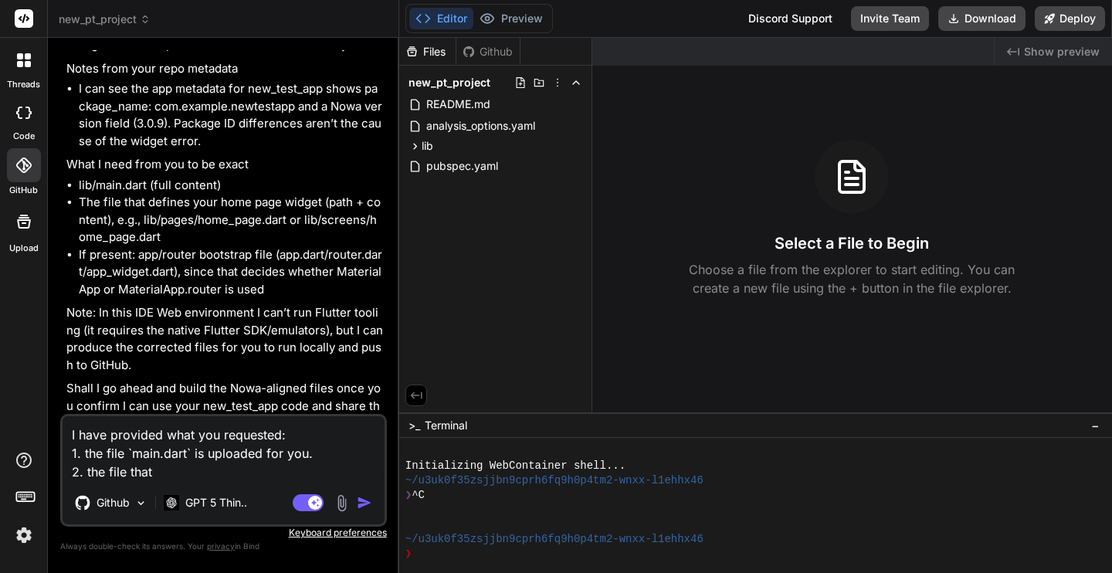
type textarea "x"
type textarea "I have provided what you requested: 1. the file `main.dart` is uploaded for you…"
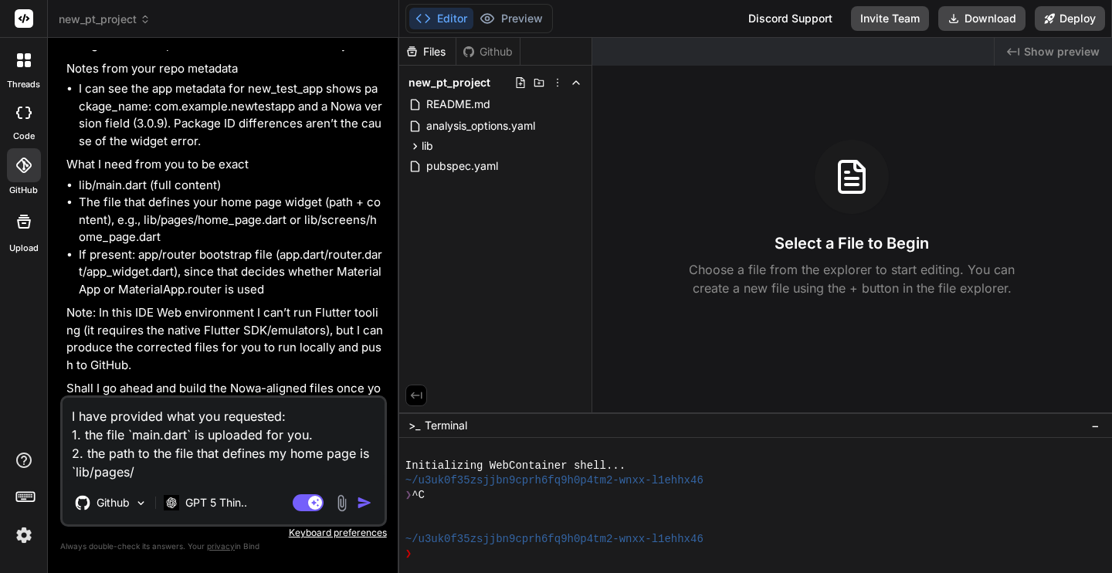
paste textarea "home_page.dart"
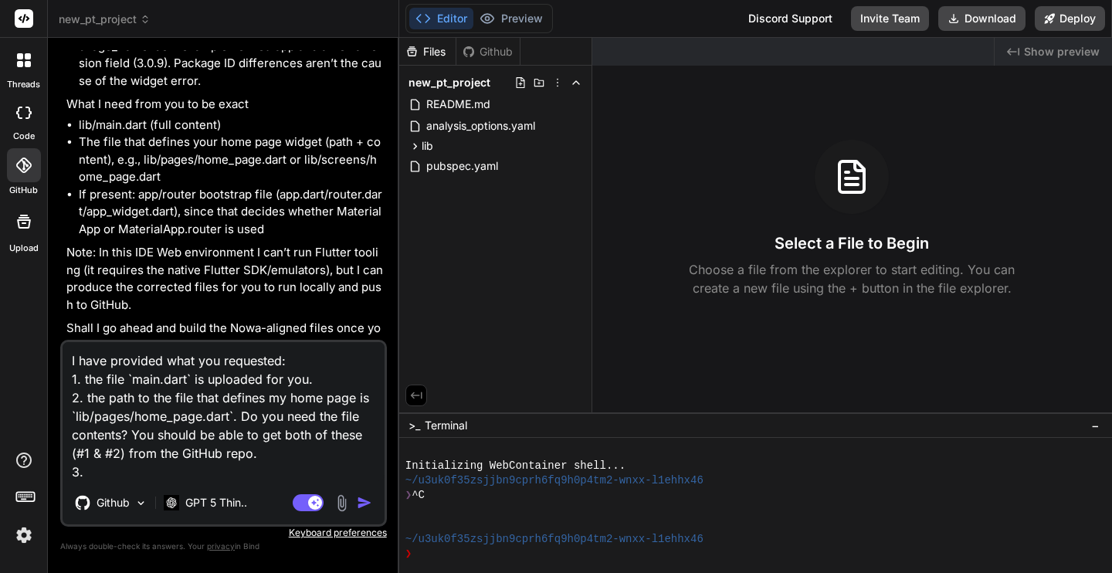
scroll to position [2557, 0]
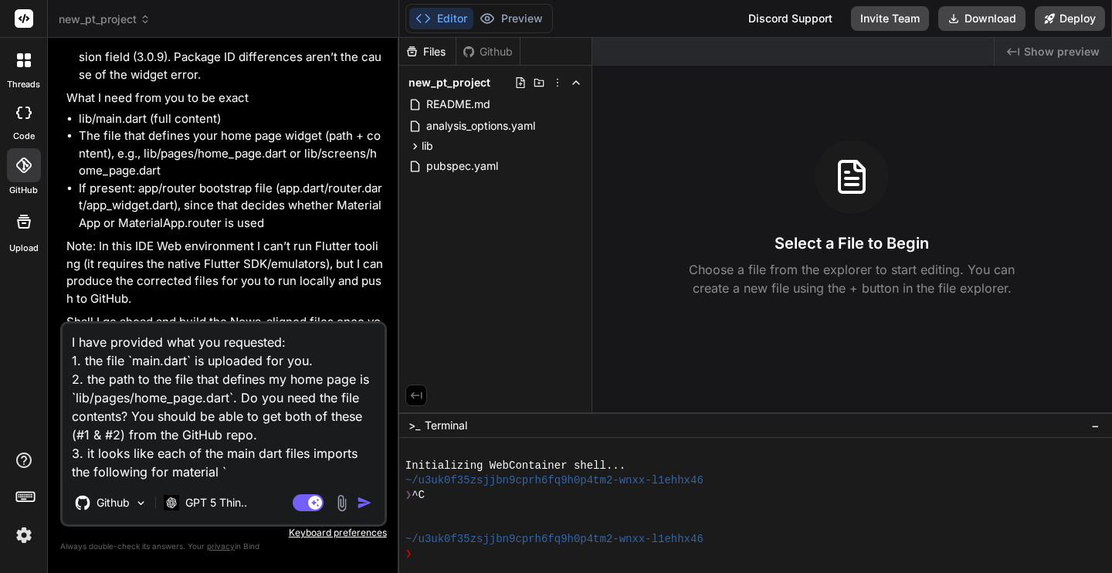
paste textarea "import 'package:flutter/material.dart';"
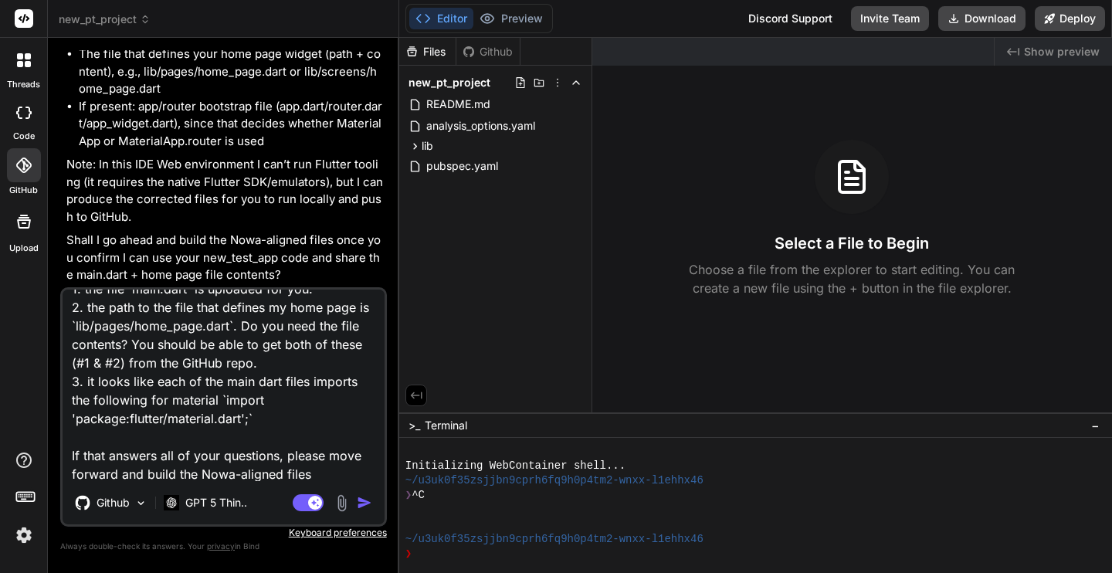
scroll to position [2672, 0]
click at [362, 500] on img "button" at bounding box center [364, 502] width 15 height 15
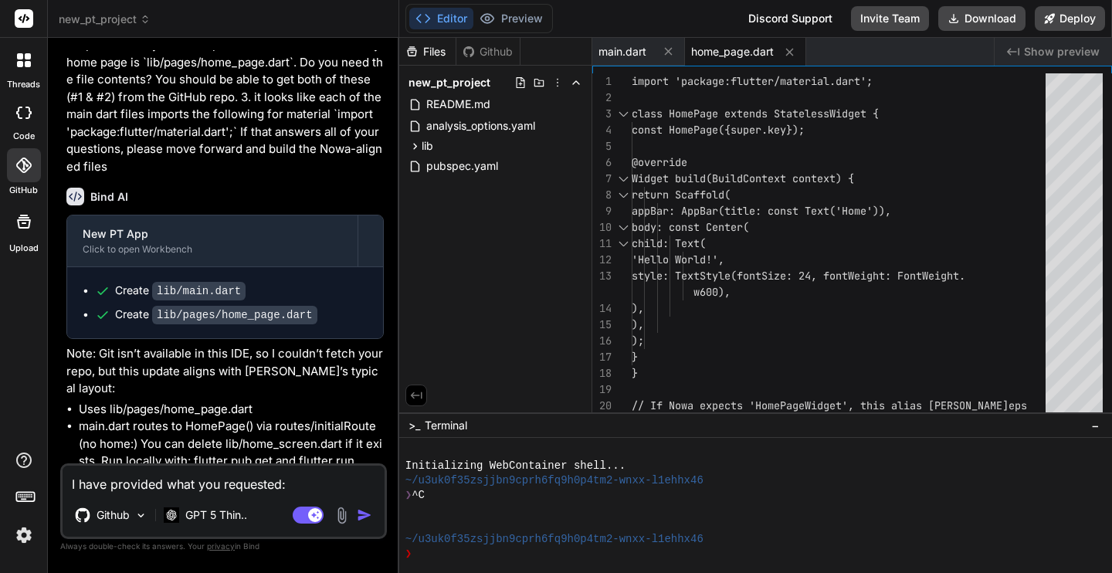
scroll to position [2962, 0]
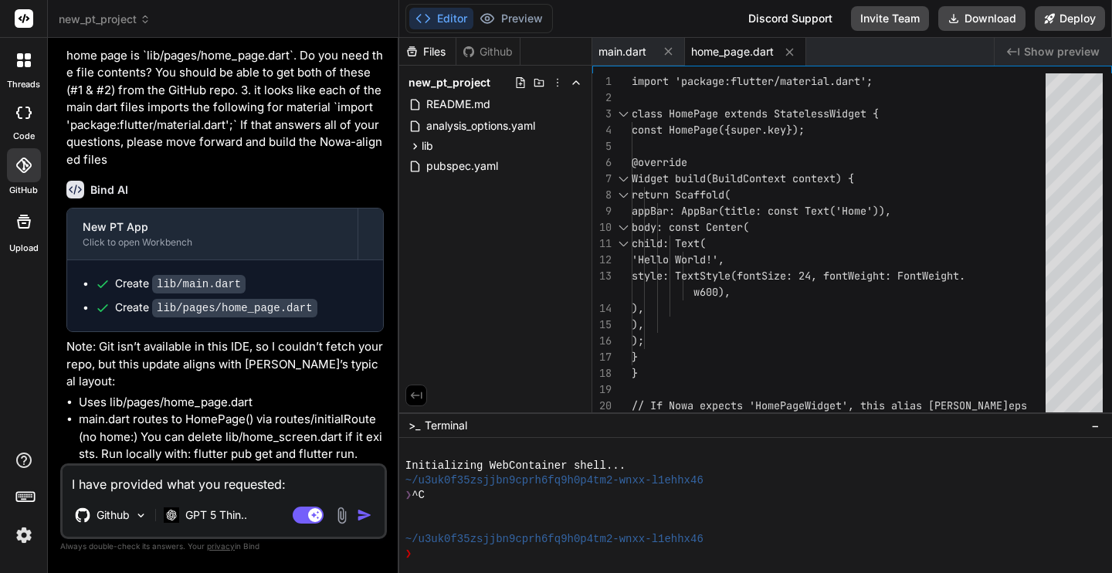
click at [22, 117] on icon at bounding box center [23, 113] width 15 height 12
click at [22, 169] on icon at bounding box center [22, 165] width 15 height 15
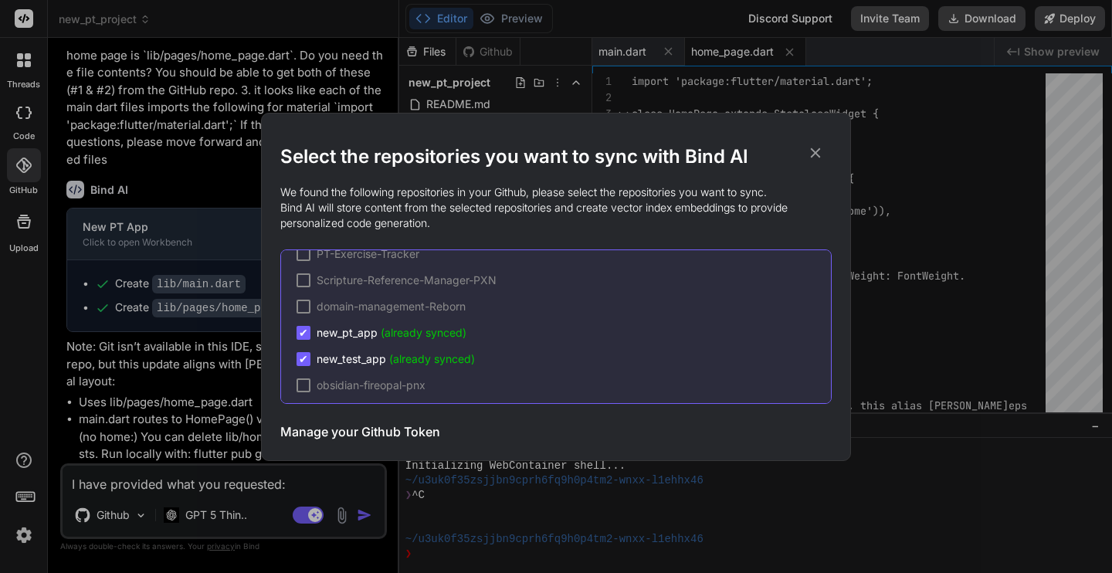
scroll to position [71, 0]
click at [814, 154] on icon at bounding box center [816, 153] width 10 height 10
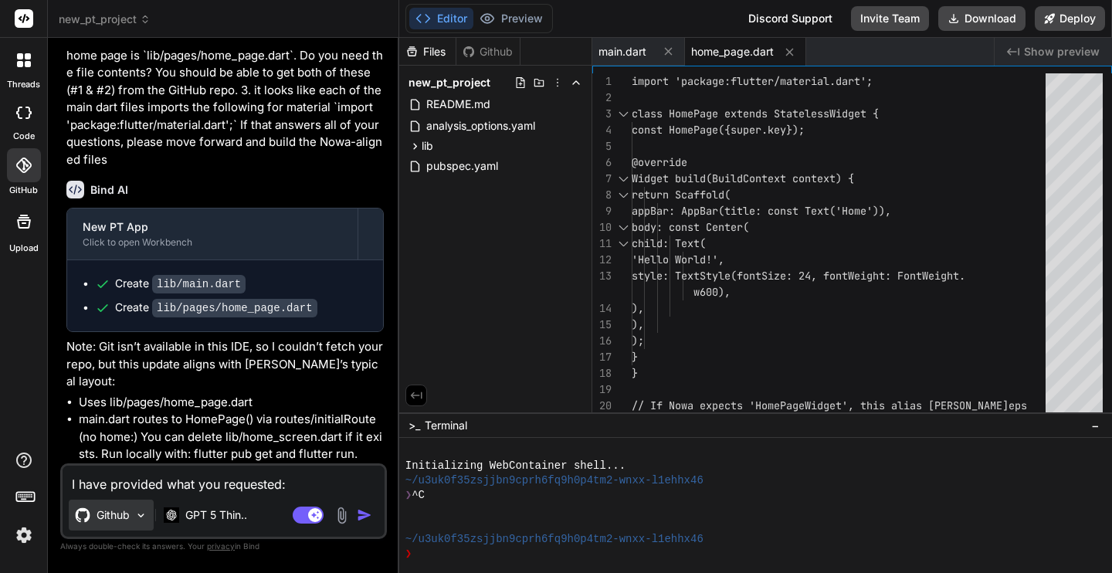
click at [131, 510] on div "Github" at bounding box center [111, 515] width 85 height 31
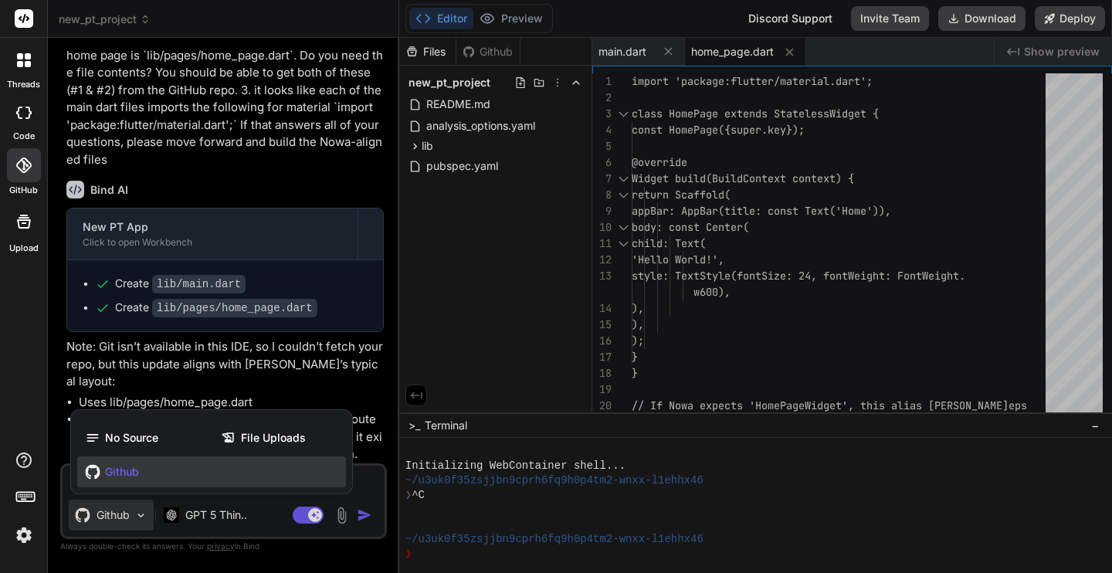
click at [147, 469] on div "Github" at bounding box center [211, 471] width 269 height 31
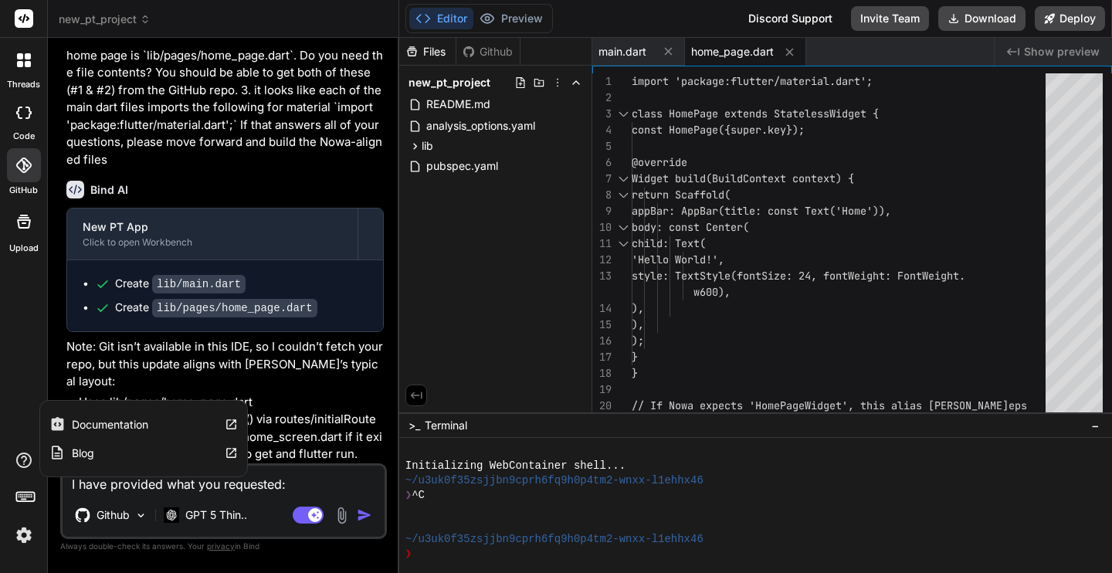
click at [20, 457] on icon at bounding box center [24, 460] width 19 height 19
click at [127, 423] on label "Documentation" at bounding box center [110, 424] width 76 height 15
click at [772, 16] on div "Discord Support" at bounding box center [790, 18] width 103 height 25
click at [22, 168] on icon at bounding box center [22, 165] width 15 height 15
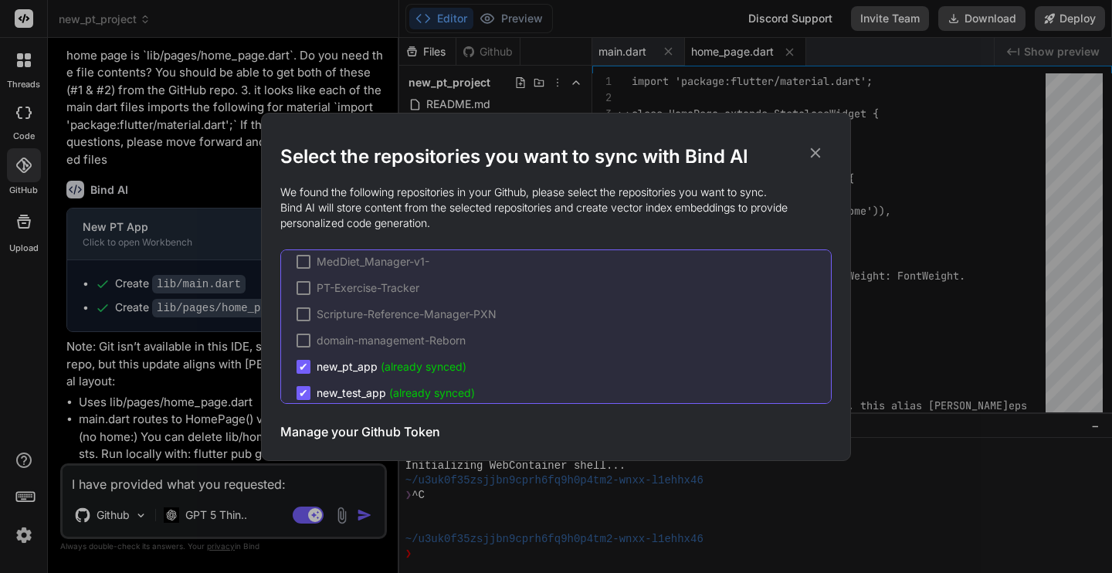
scroll to position [44, 0]
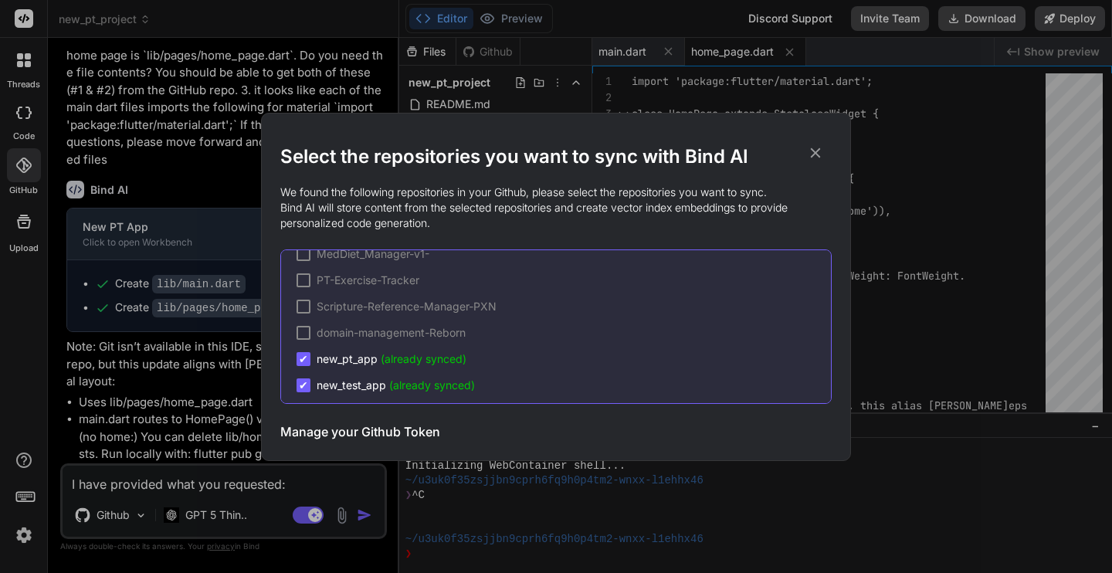
click at [814, 151] on icon at bounding box center [816, 153] width 10 height 10
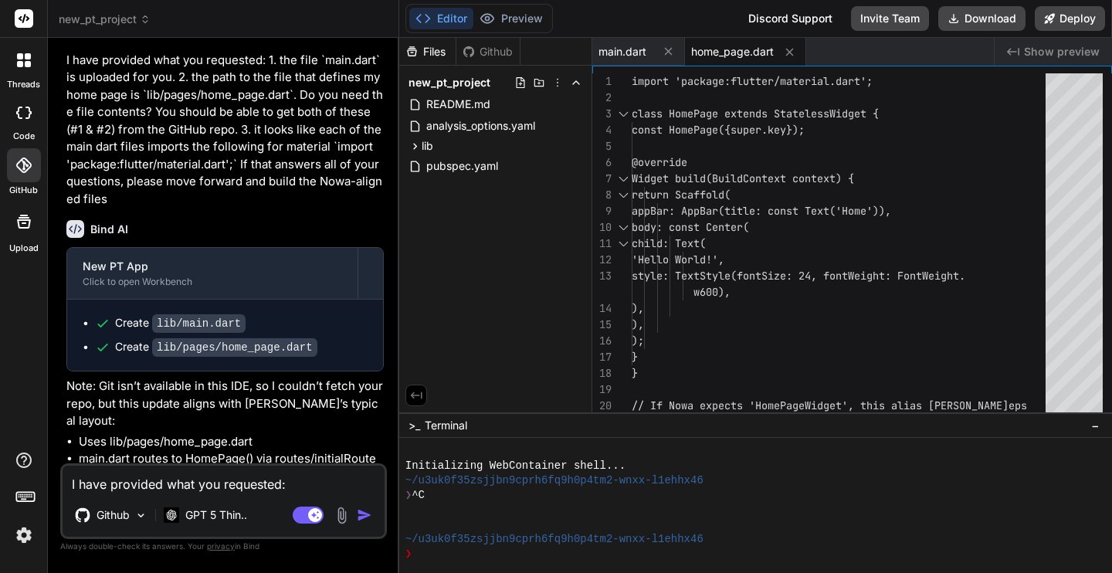
scroll to position [2900, 0]
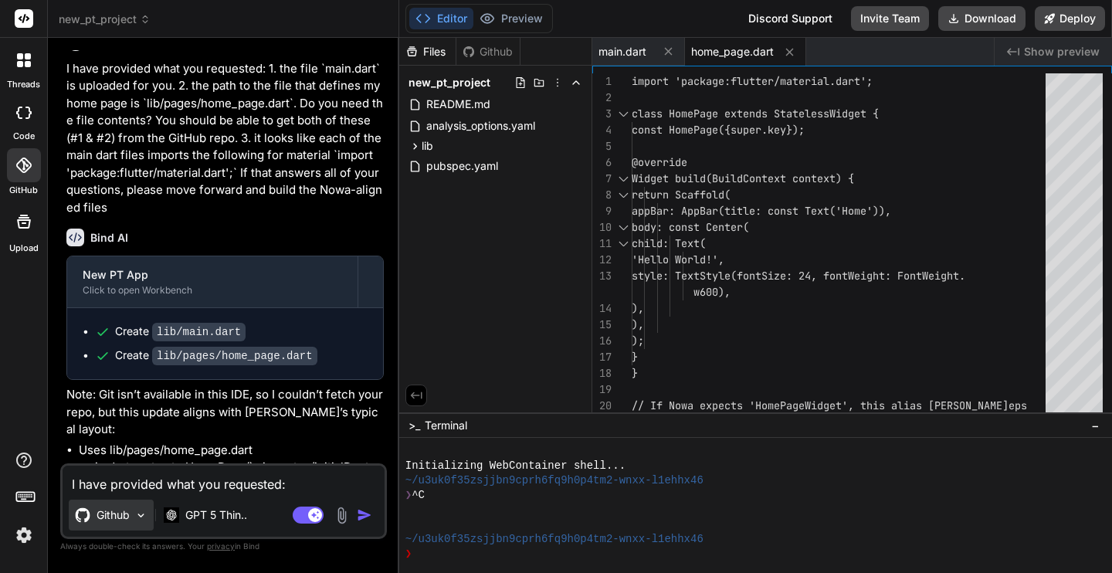
click at [137, 516] on img at bounding box center [140, 515] width 13 height 13
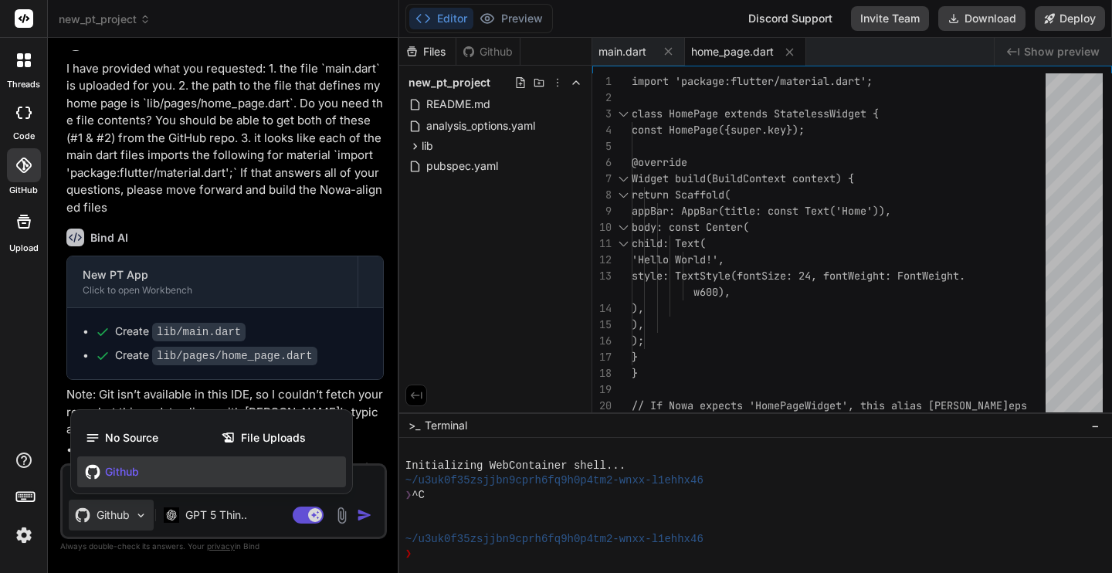
click at [137, 516] on div at bounding box center [556, 286] width 1112 height 573
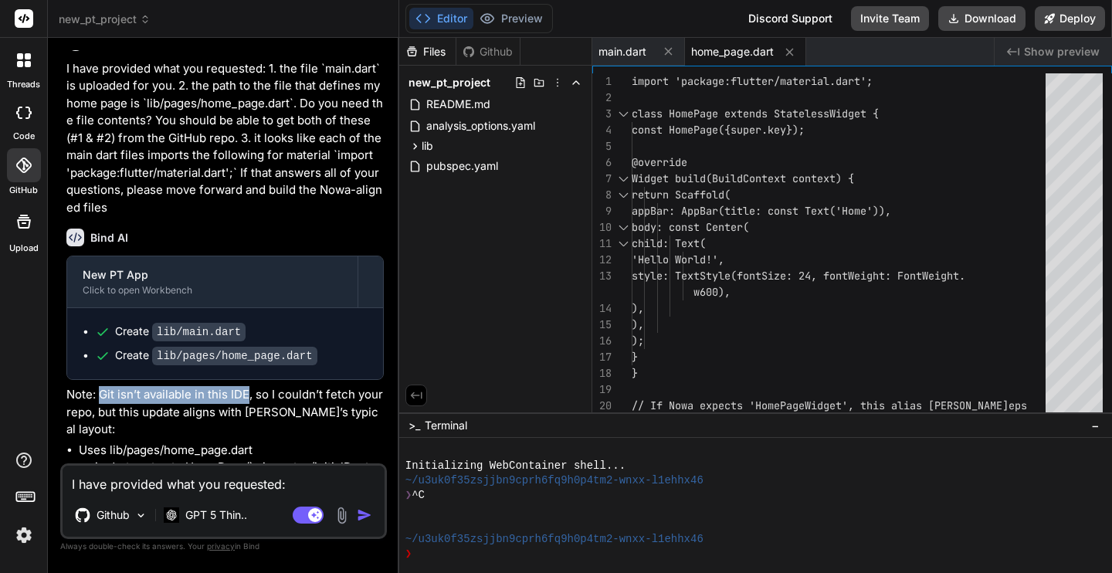
drag, startPoint x: 100, startPoint y: 426, endPoint x: 249, endPoint y: 427, distance: 149.1
click at [249, 427] on p "Note: Git isn’t available in this IDE, so I couldn’t fetch your repo, but this …" at bounding box center [224, 412] width 317 height 53
copy p "Git isn’t available in this IDE"
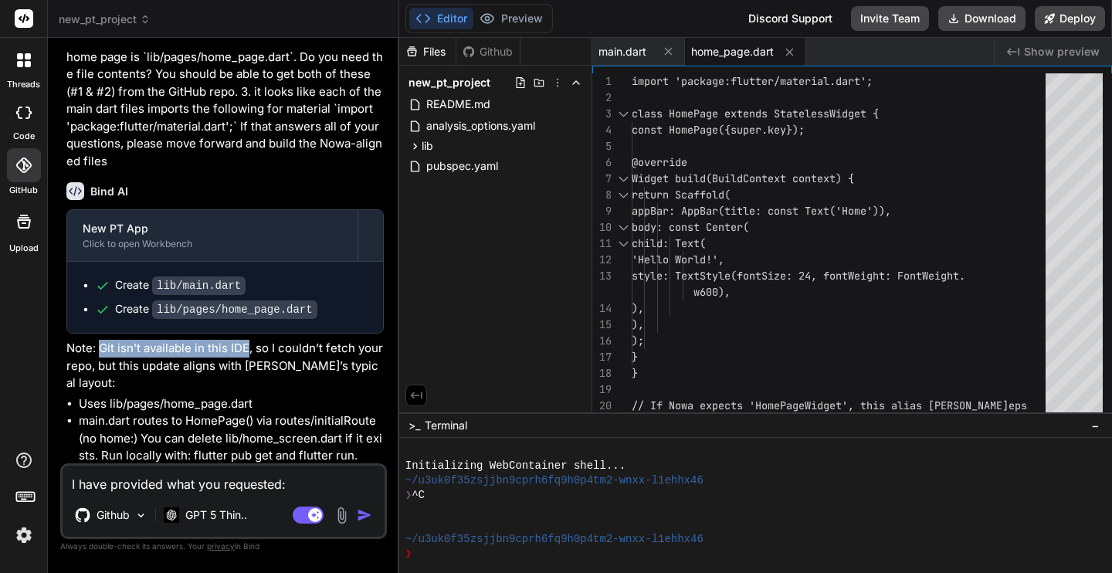
scroll to position [2962, 0]
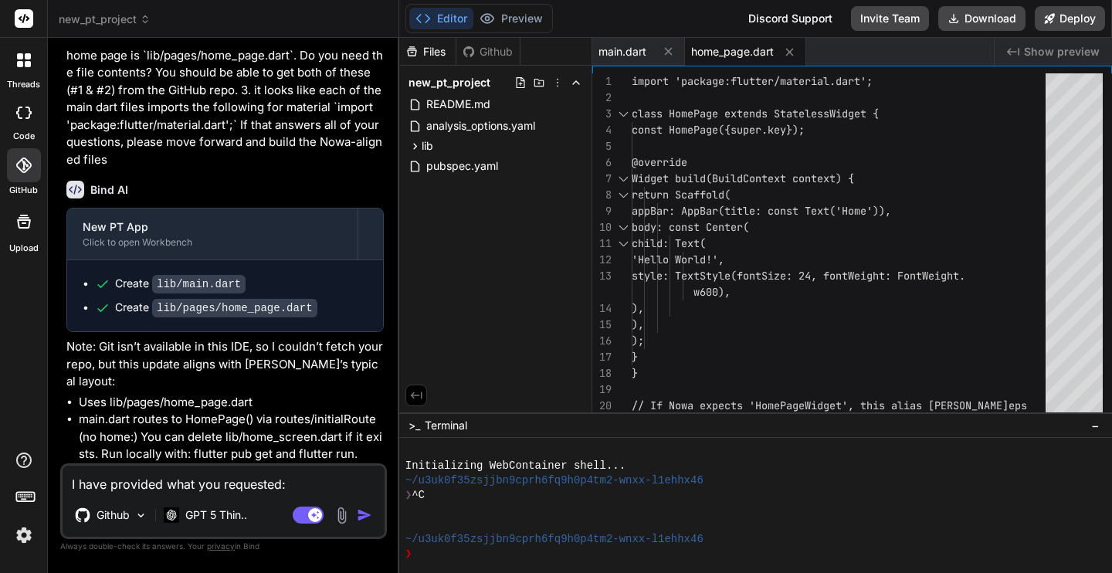
click at [203, 409] on li "Uses lib/pages/home_page.dart" at bounding box center [231, 403] width 305 height 18
click at [347, 514] on img at bounding box center [342, 516] width 18 height 18
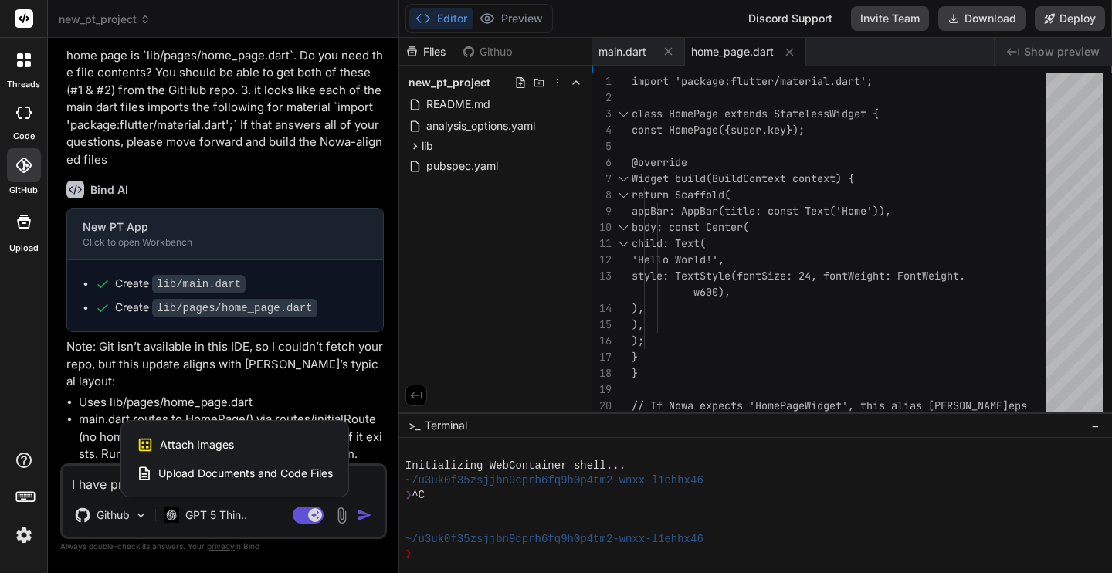
click at [292, 475] on span "Upload Documents and Code Files" at bounding box center [245, 473] width 175 height 15
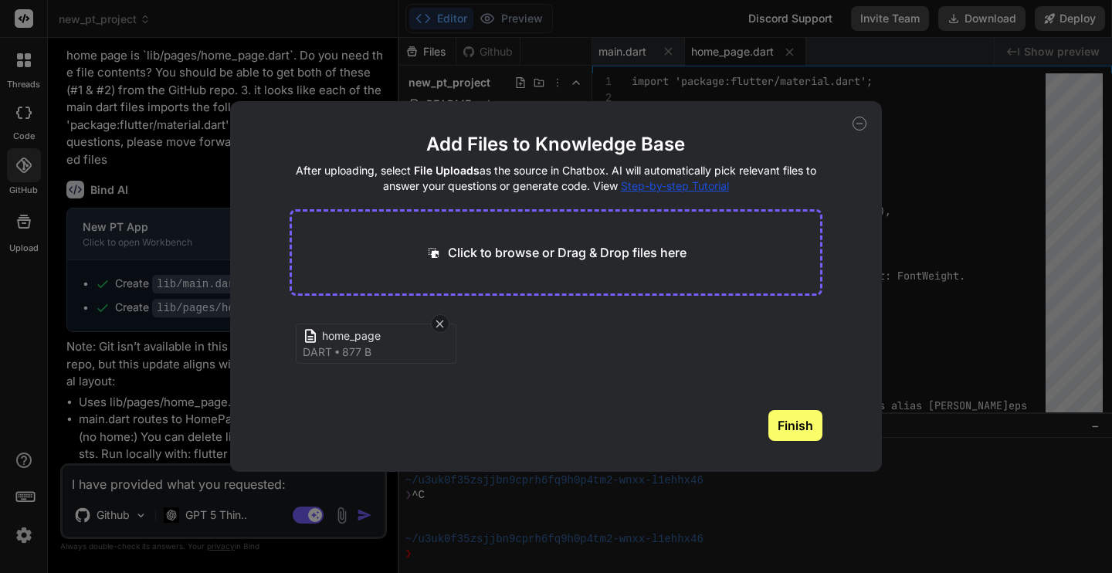
click at [790, 438] on button "Finish" at bounding box center [795, 425] width 54 height 31
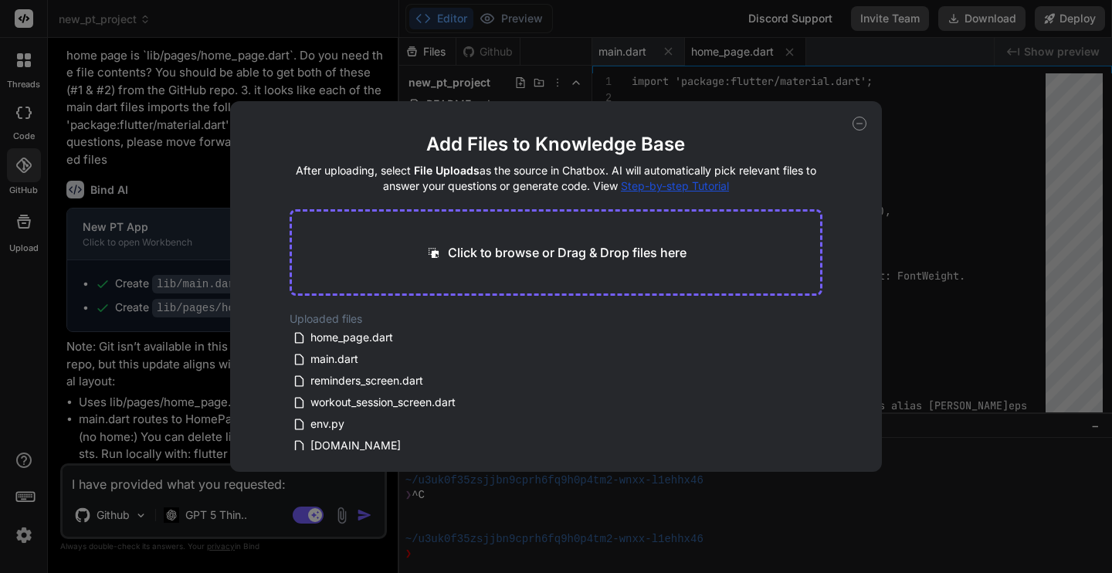
click at [862, 124] on icon at bounding box center [859, 124] width 5 height 0
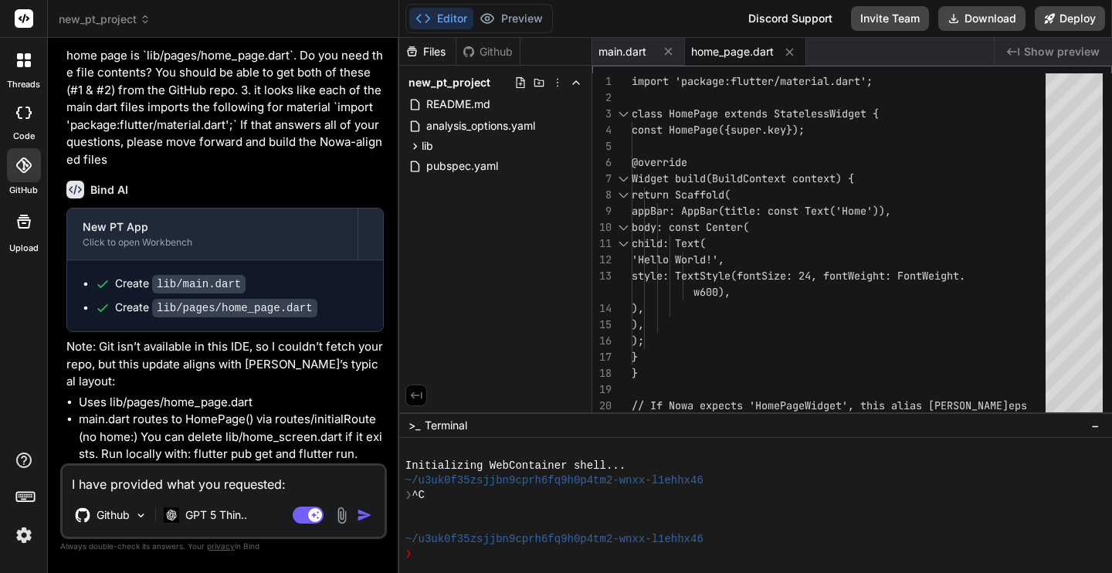
click at [134, 483] on textarea "I have provided what you requested: 1. the file `main.dart` is uploaded for you…" at bounding box center [224, 480] width 322 height 28
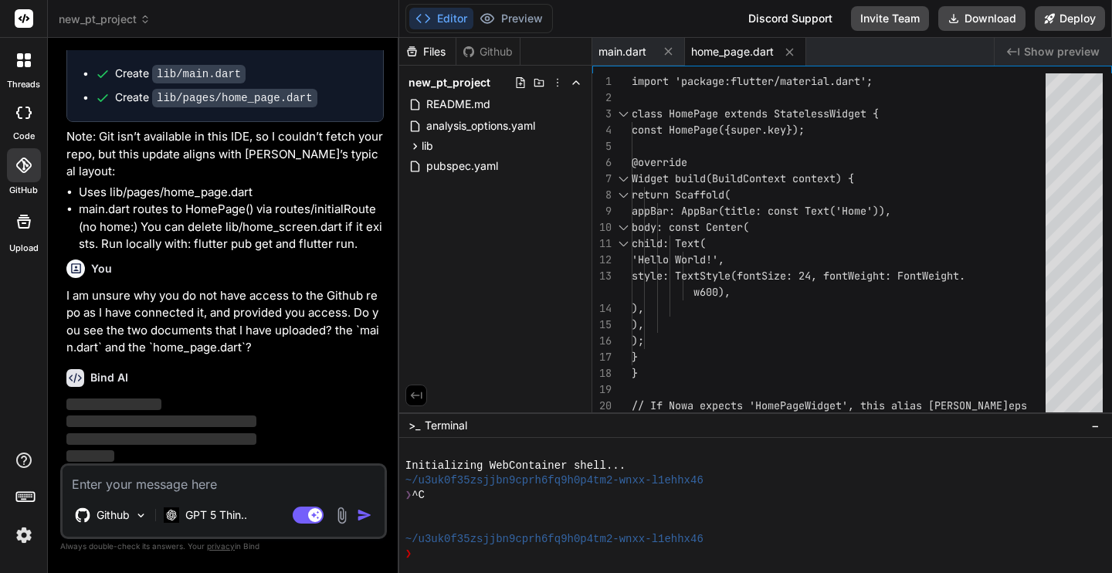
scroll to position [3174, 0]
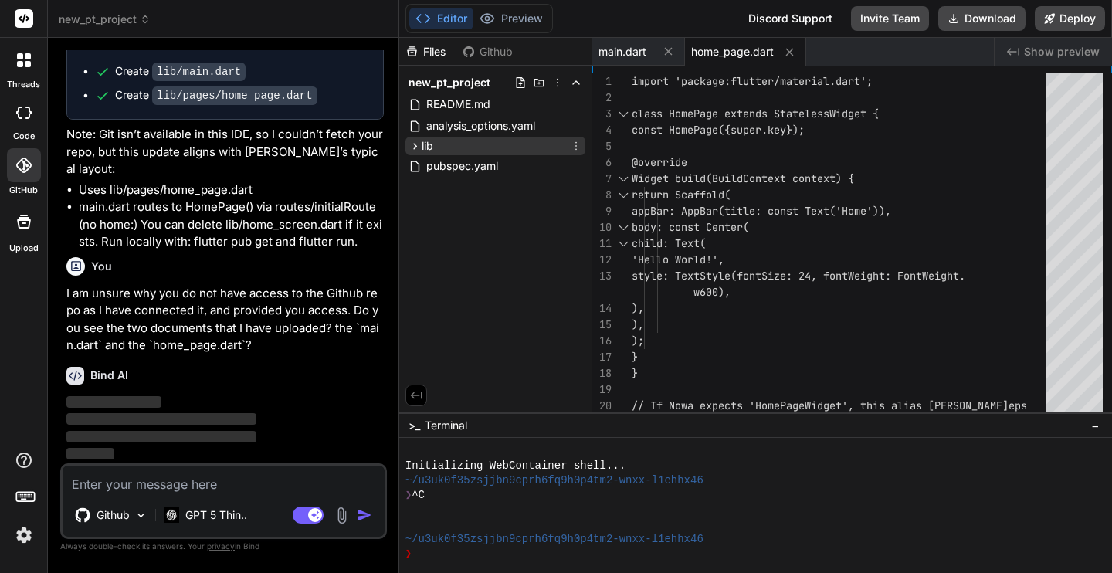
click at [412, 144] on icon at bounding box center [415, 146] width 13 height 13
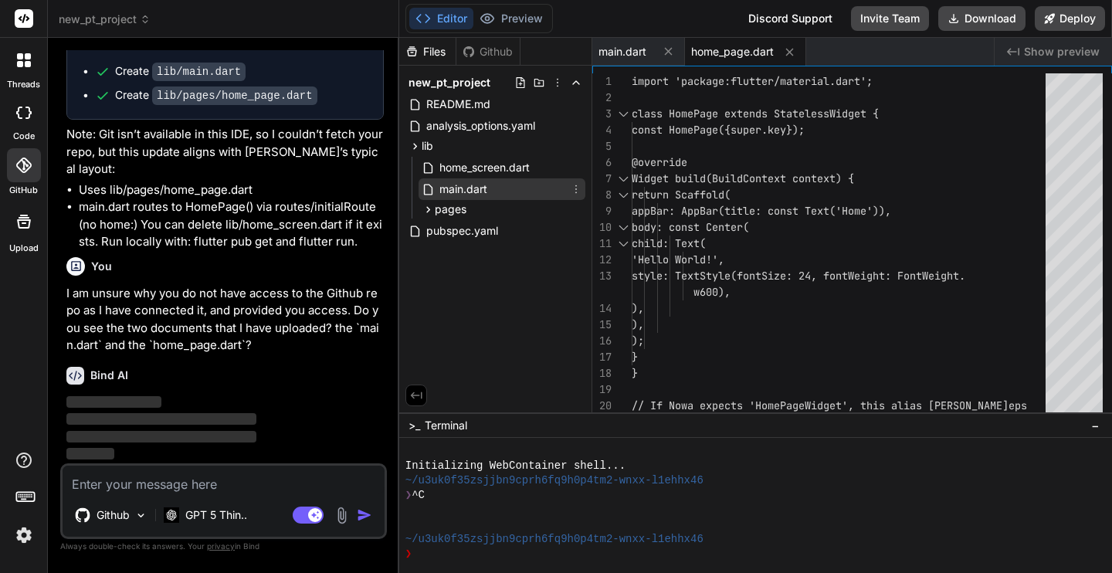
click at [444, 189] on span "main.dart" at bounding box center [463, 189] width 51 height 19
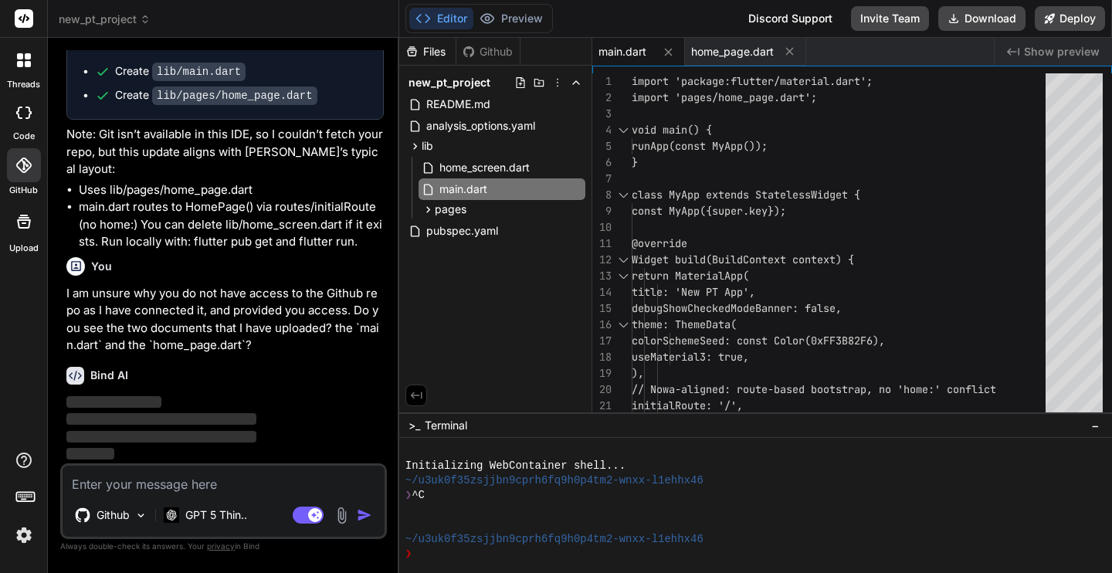
click at [625, 48] on span "main.dart" at bounding box center [623, 51] width 48 height 15
click at [760, 148] on div "import 'package:flutter/material.dart'; import 'pages/home_page.dart'; void mai…" at bounding box center [843, 300] width 423 height 454
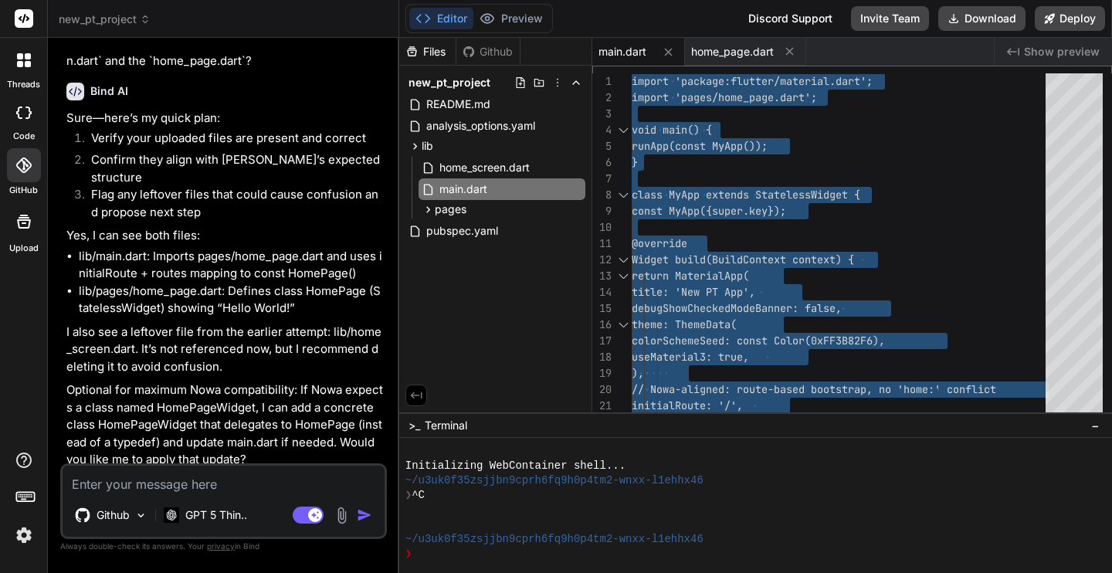
scroll to position [3454, 0]
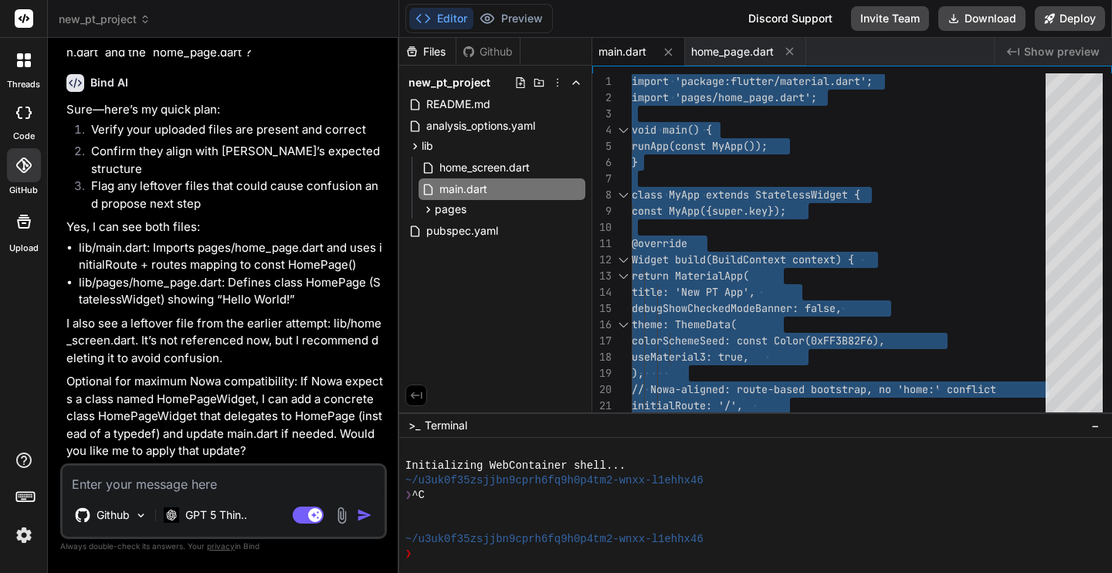
click at [341, 519] on img at bounding box center [342, 516] width 18 height 18
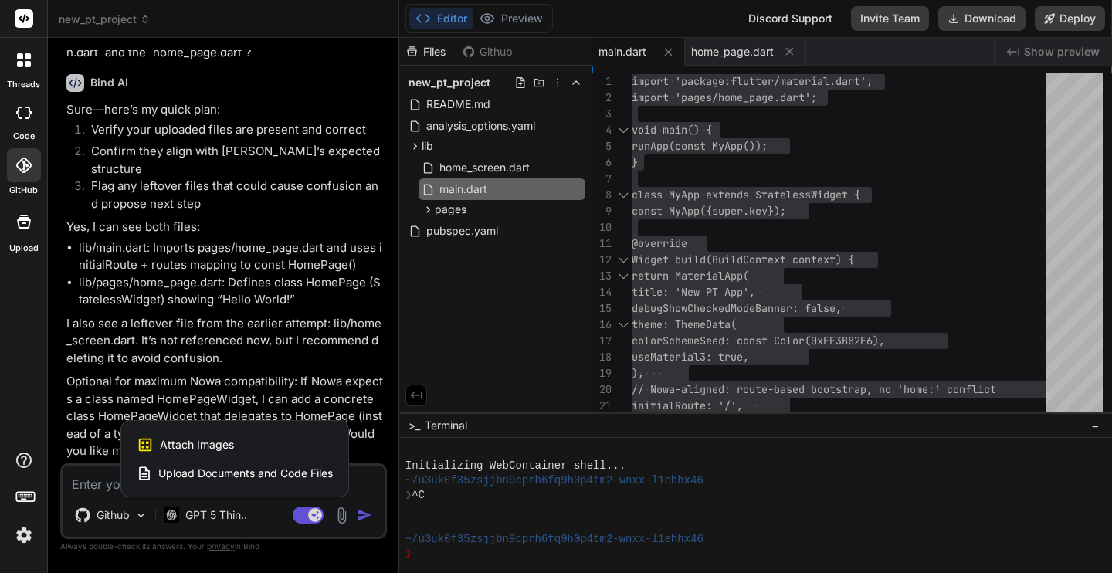
click at [325, 471] on span "Upload Documents and Code Files" at bounding box center [245, 473] width 175 height 15
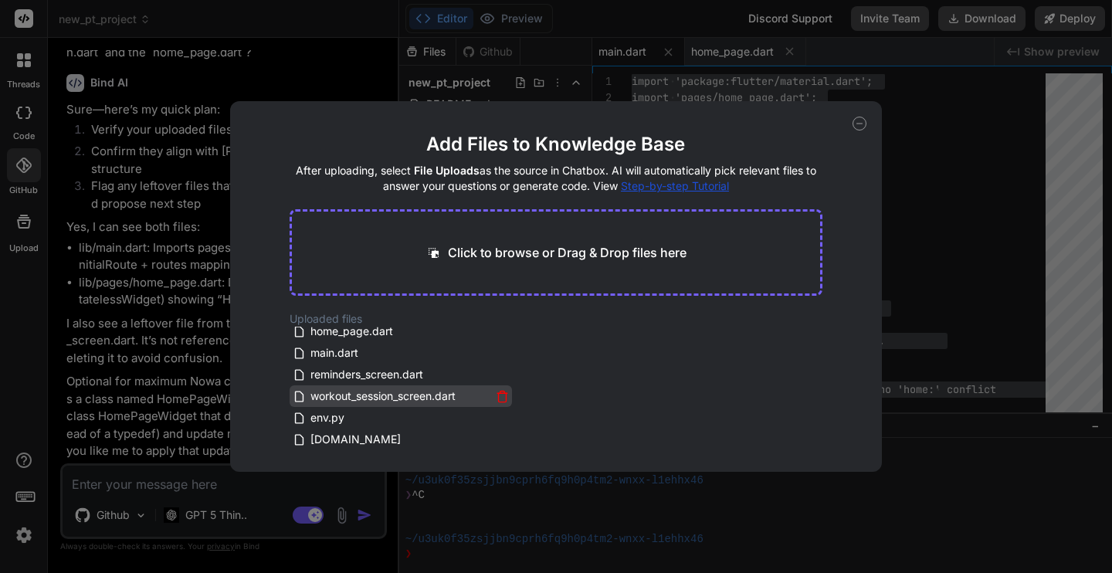
scroll to position [0, 0]
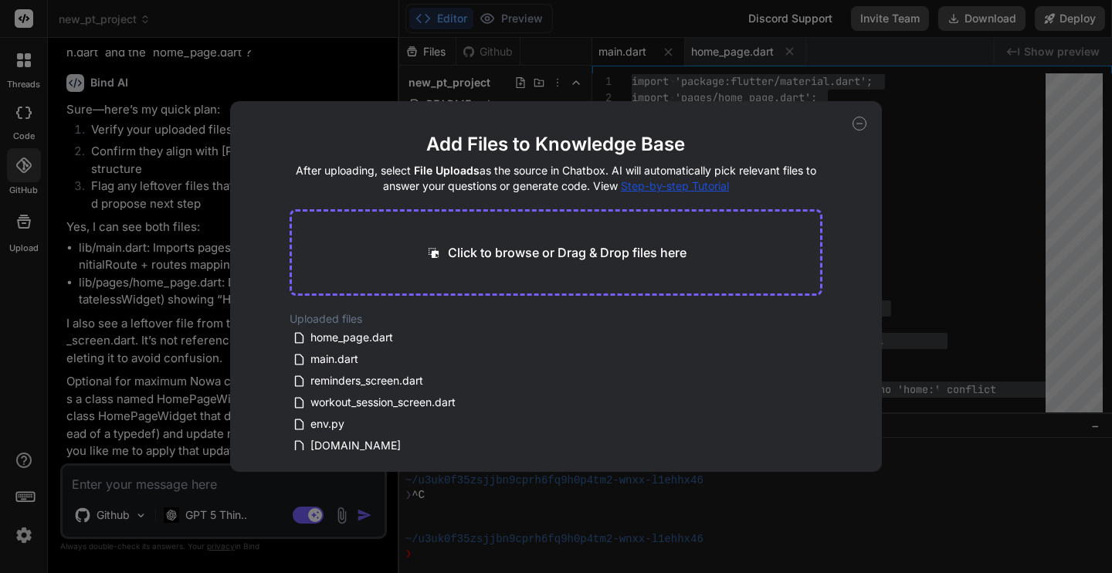
click at [861, 127] on icon at bounding box center [860, 124] width 14 height 14
